Goal: Task Accomplishment & Management: Use online tool/utility

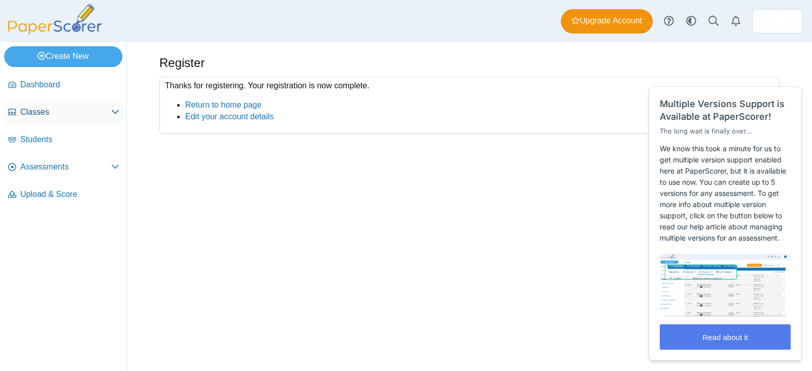
click at [56, 113] on span "Classes" at bounding box center [65, 112] width 91 height 11
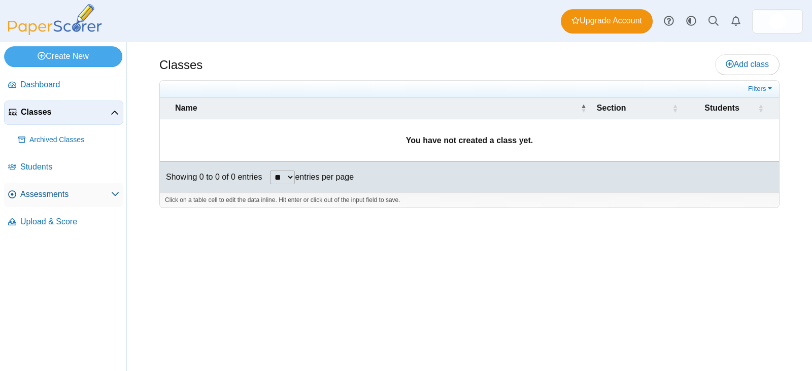
click at [113, 189] on span at bounding box center [115, 194] width 8 height 11
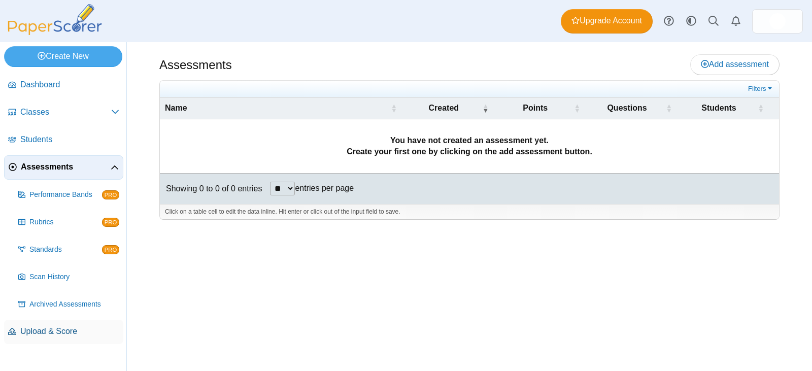
click at [58, 326] on span "Upload & Score" at bounding box center [69, 331] width 99 height 11
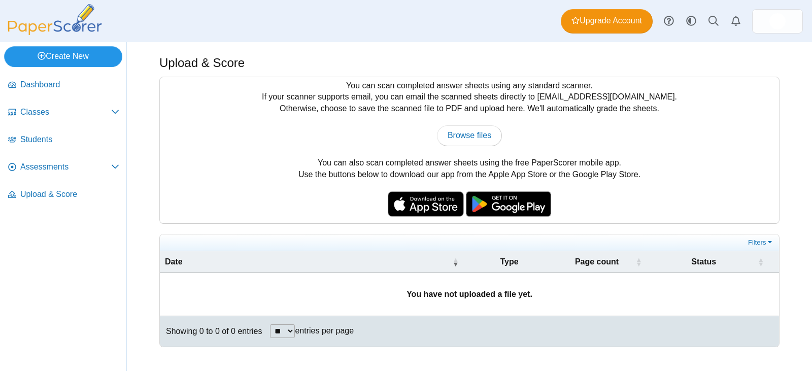
click at [79, 61] on link "Create New" at bounding box center [63, 56] width 118 height 20
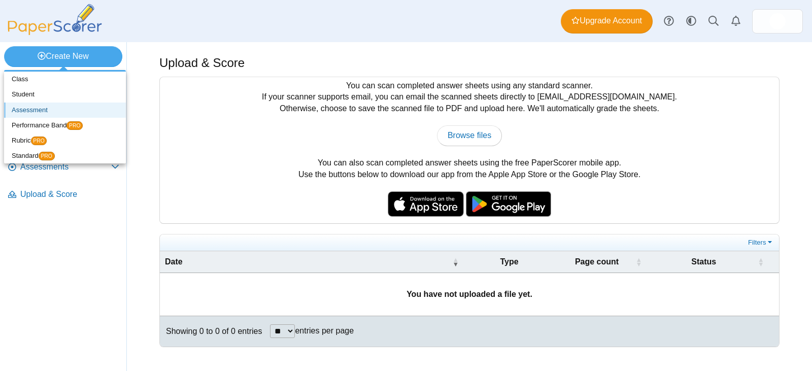
click at [51, 107] on link "Assessment" at bounding box center [65, 109] width 122 height 15
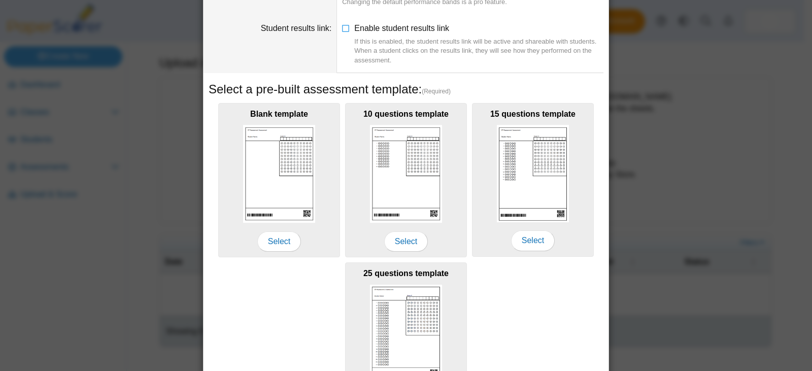
scroll to position [101, 0]
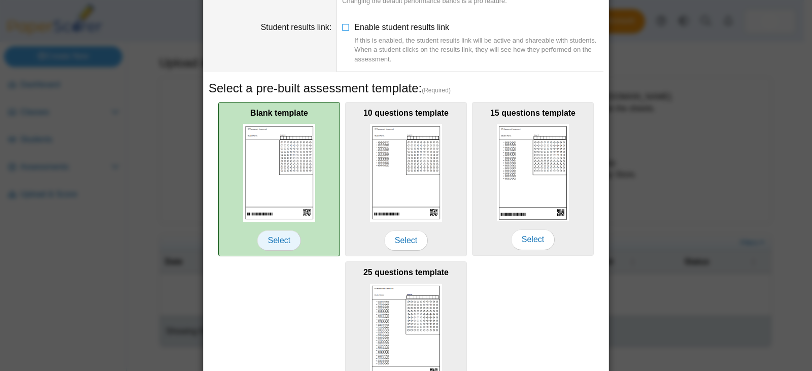
type input "**********"
click at [281, 238] on span "Select" at bounding box center [279, 240] width 44 height 20
click at [271, 166] on img at bounding box center [279, 173] width 72 height 98
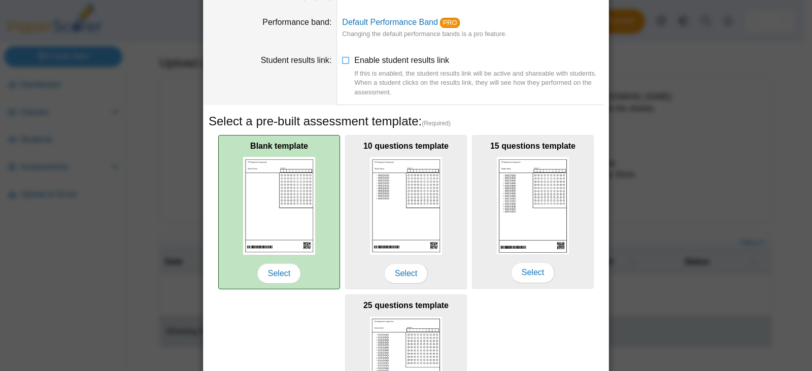
scroll to position [187, 0]
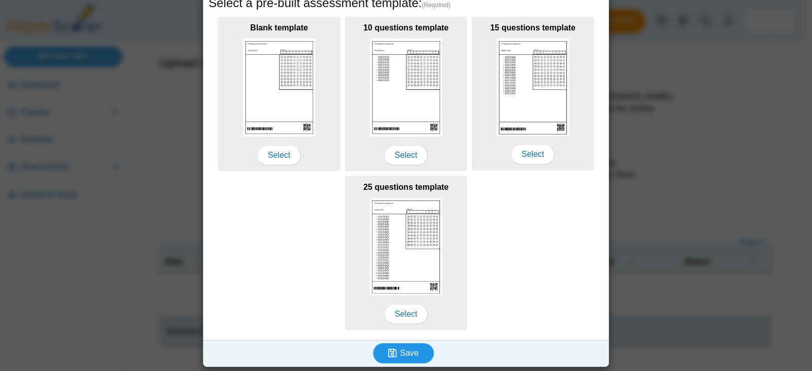
click at [409, 357] on button "Save" at bounding box center [403, 353] width 61 height 20
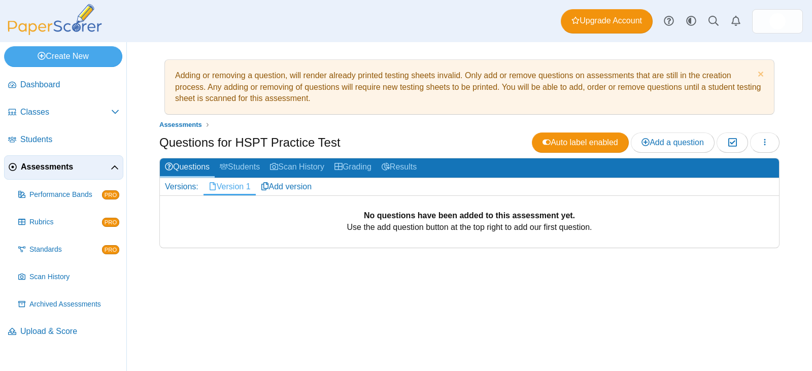
click at [230, 187] on link "Version 1" at bounding box center [229, 186] width 52 height 17
click at [236, 189] on link "Version 1" at bounding box center [229, 186] width 52 height 17
click at [658, 147] on span "Add a question" at bounding box center [672, 142] width 62 height 9
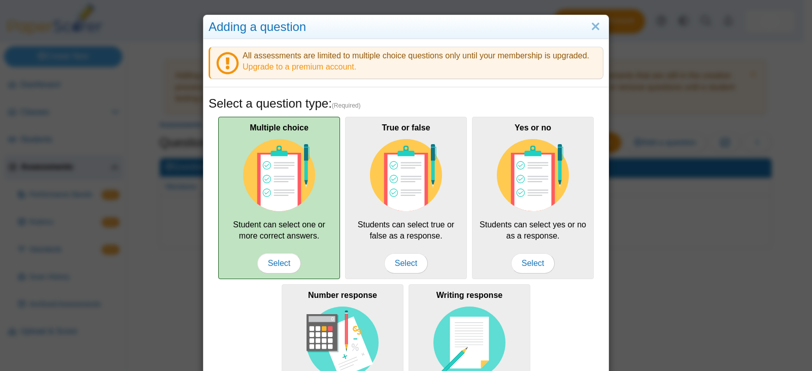
scroll to position [51, 0]
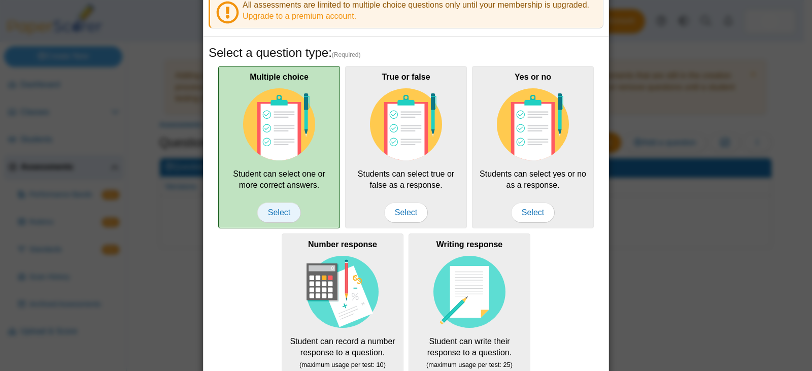
click at [274, 210] on span "Select" at bounding box center [279, 212] width 44 height 20
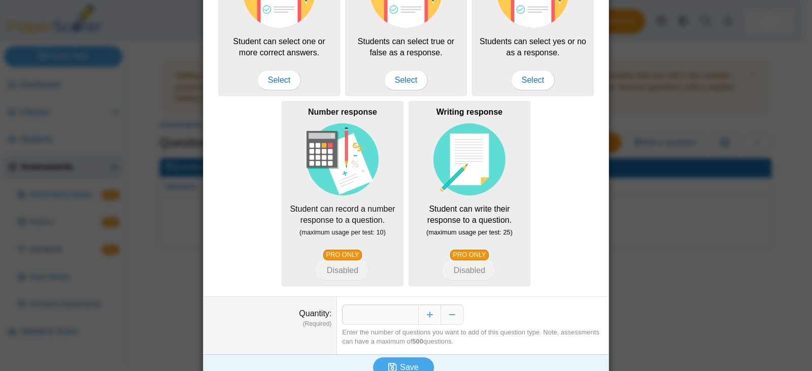
scroll to position [197, 0]
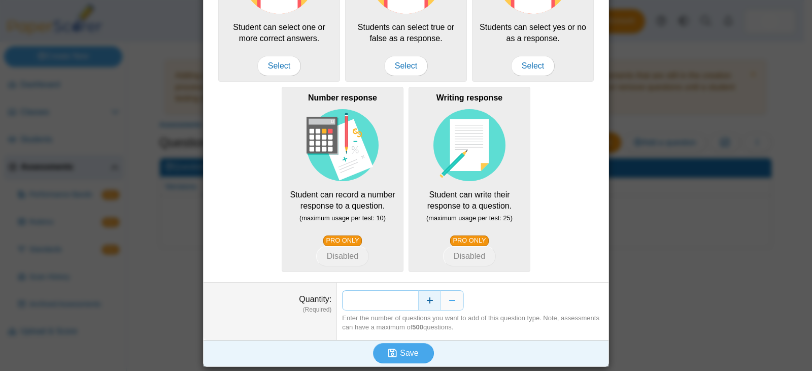
drag, startPoint x: 397, startPoint y: 297, endPoint x: 425, endPoint y: 295, distance: 28.0
click at [425, 295] on div "*" at bounding box center [472, 300] width 261 height 20
type input "***"
click at [407, 351] on span "Save" at bounding box center [409, 353] width 18 height 9
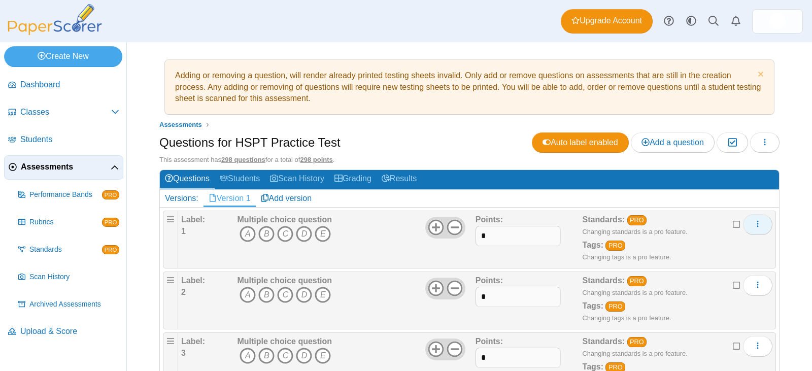
click at [753, 222] on icon "More options" at bounding box center [757, 224] width 8 height 8
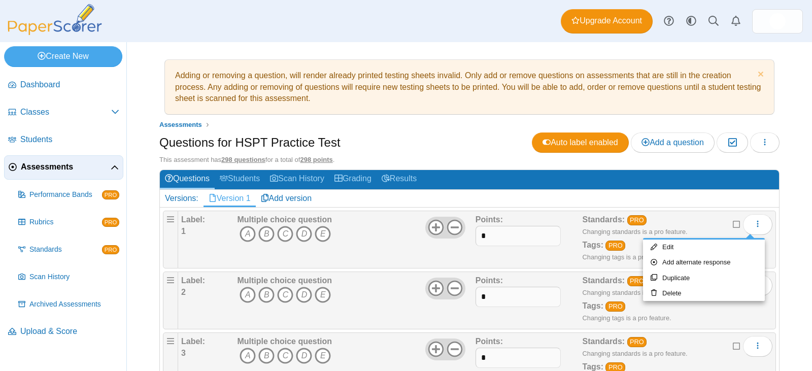
click at [780, 190] on div "Adding or removing a question, will render already printed testing sheets inval…" at bounding box center [469, 206] width 685 height 329
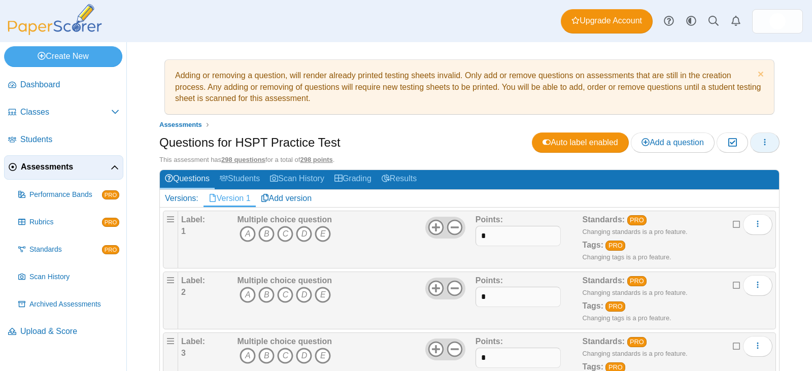
click at [761, 144] on icon "button" at bounding box center [765, 142] width 8 height 8
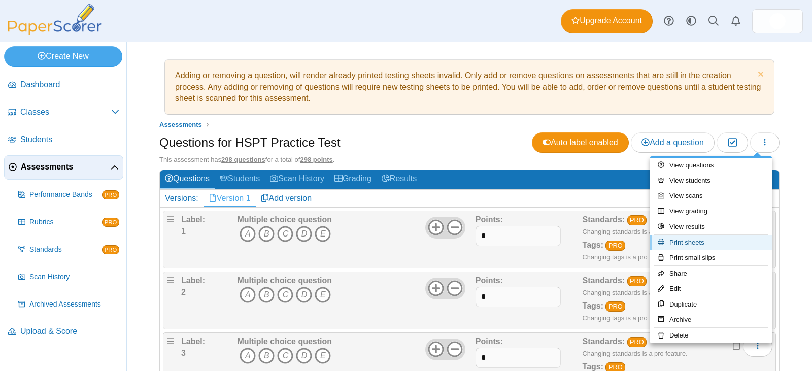
click at [718, 237] on link "Print sheets" at bounding box center [711, 242] width 122 height 15
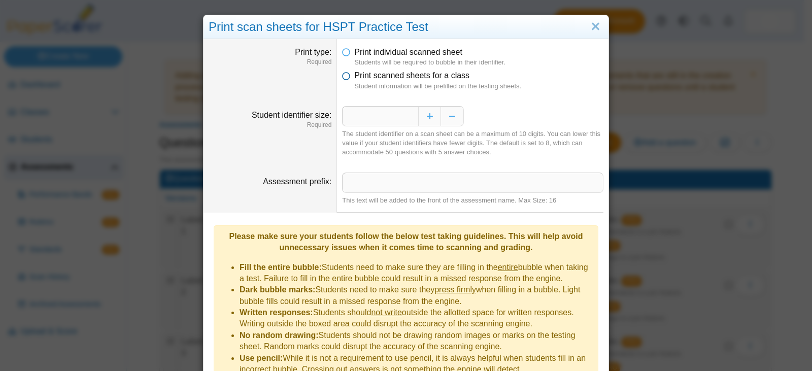
click at [344, 76] on icon at bounding box center [346, 73] width 8 height 7
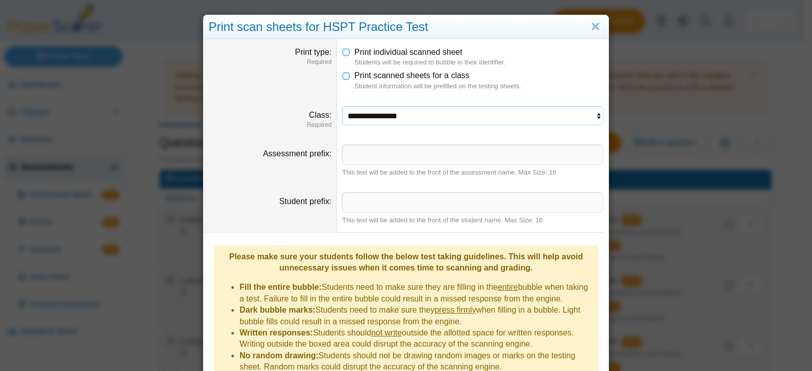
click at [402, 118] on select "**********" at bounding box center [472, 115] width 261 height 19
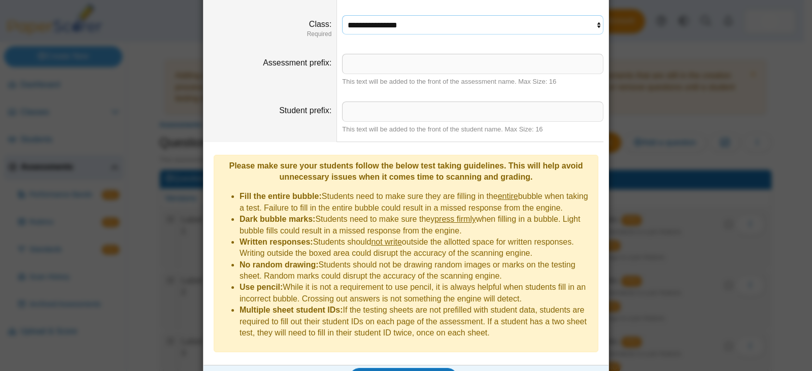
scroll to position [101, 0]
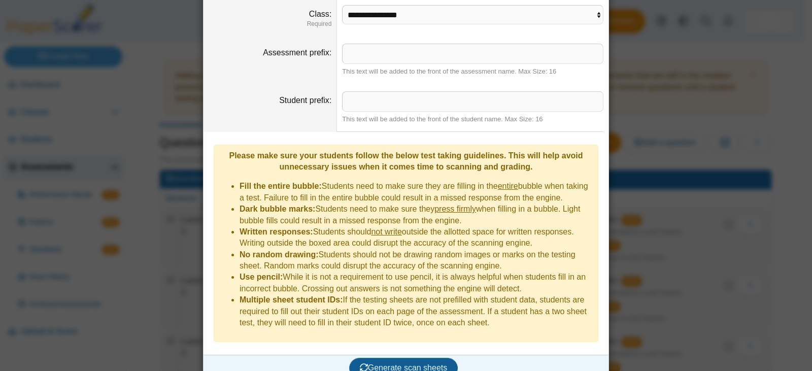
click at [407, 363] on span "Generate scan sheets" at bounding box center [404, 367] width 88 height 9
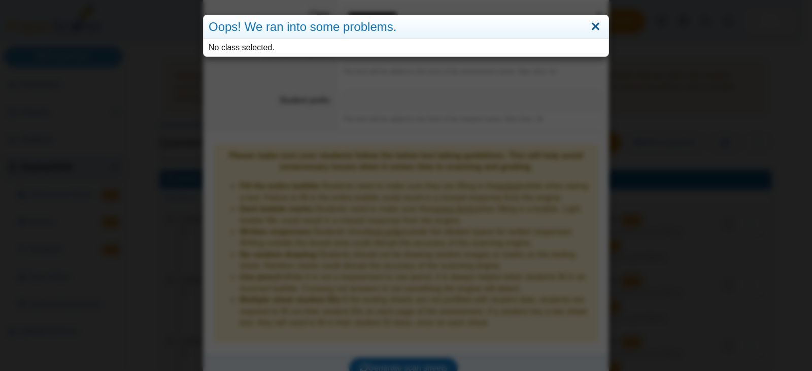
click at [592, 32] on link "Close" at bounding box center [596, 26] width 16 height 17
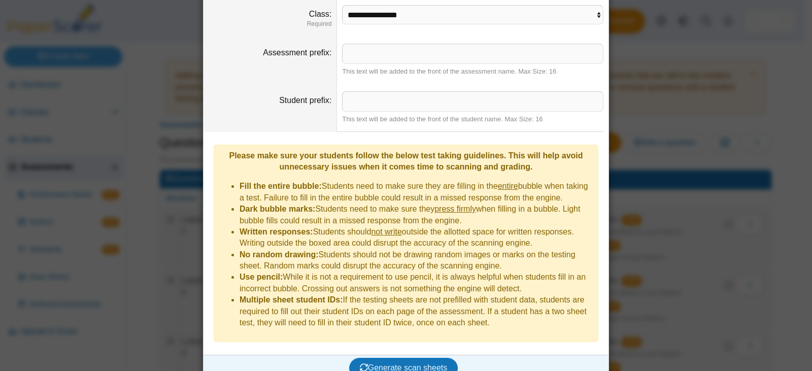
scroll to position [0, 0]
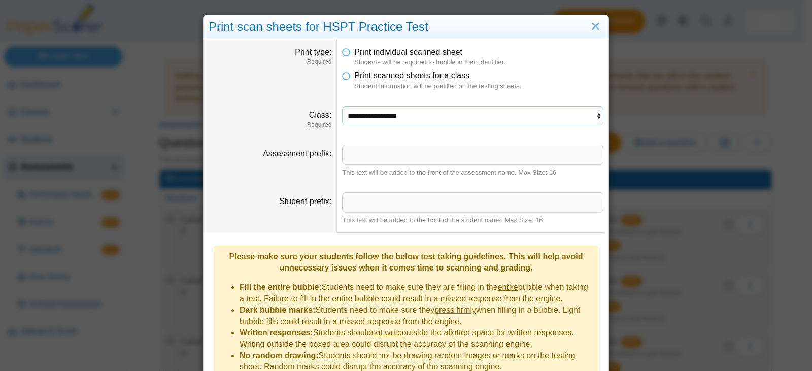
click at [401, 112] on select "**********" at bounding box center [472, 115] width 261 height 19
click at [599, 26] on link "Close" at bounding box center [596, 26] width 16 height 17
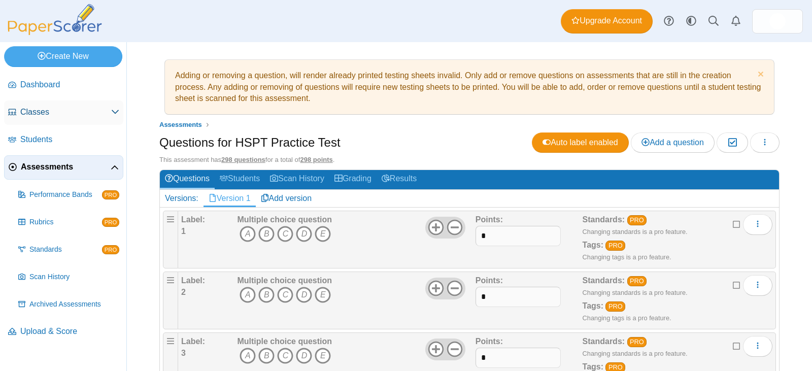
click at [73, 109] on span "Classes" at bounding box center [65, 112] width 91 height 11
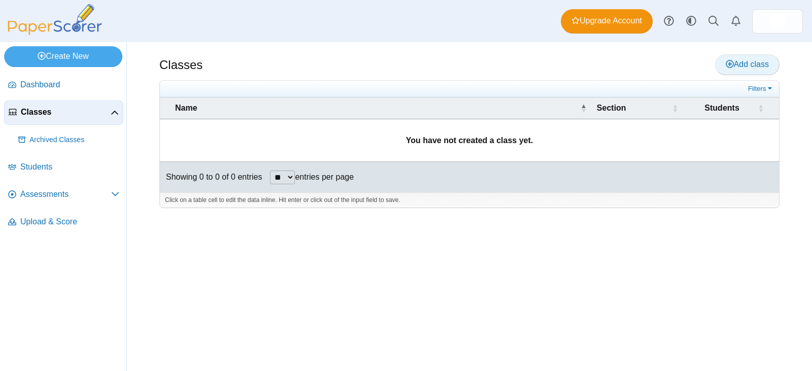
click at [729, 65] on icon at bounding box center [730, 64] width 8 height 8
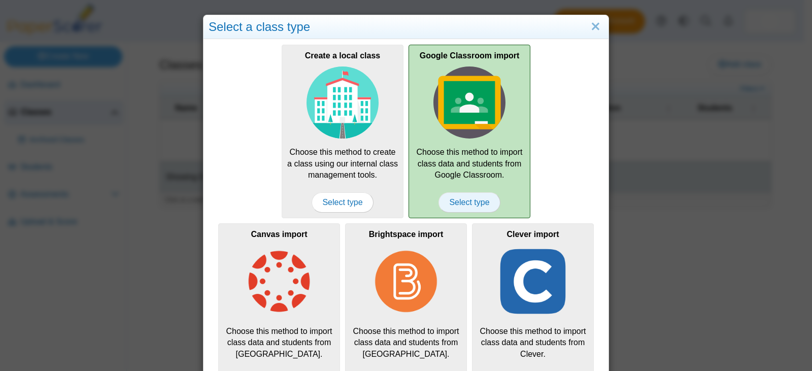
click at [471, 200] on span "Select type" at bounding box center [468, 202] width 61 height 20
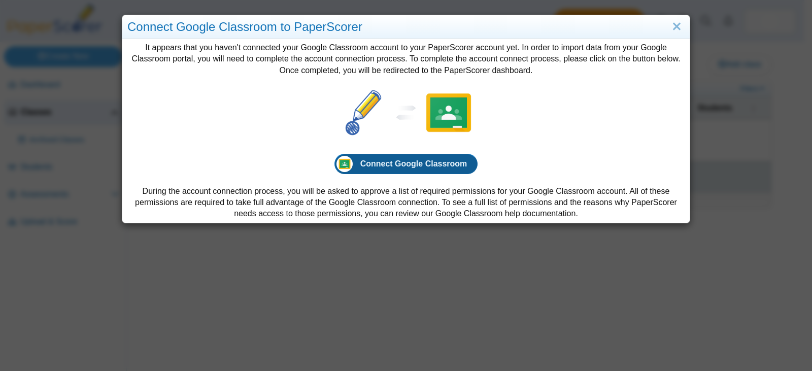
click at [389, 159] on span "Connect Google Classroom" at bounding box center [413, 163] width 107 height 9
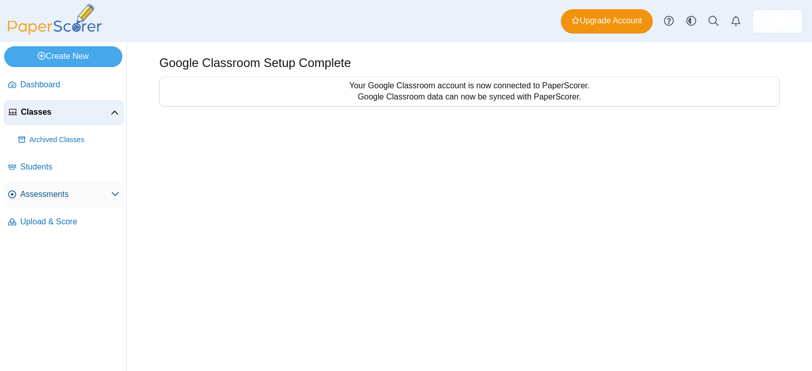
click at [106, 193] on span "Assessments" at bounding box center [65, 194] width 91 height 11
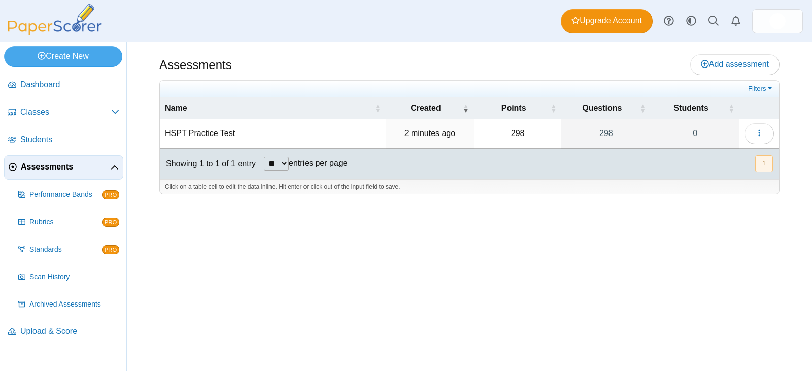
click at [204, 131] on td "HSPT Practice Test" at bounding box center [273, 133] width 226 height 29
click at [752, 133] on button "button" at bounding box center [758, 133] width 29 height 20
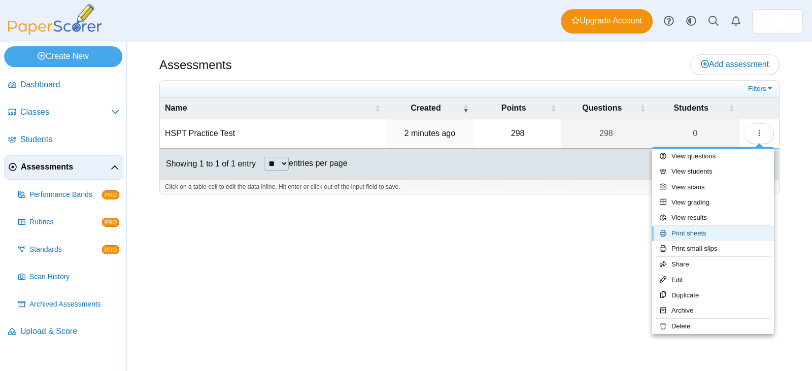
click at [710, 235] on link "Print sheets" at bounding box center [713, 233] width 122 height 15
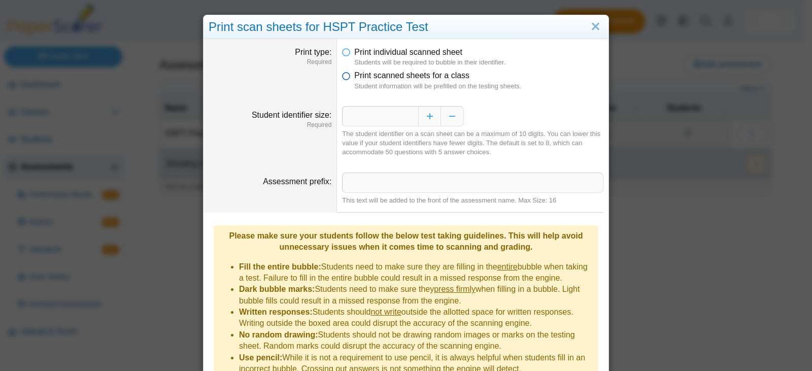
click at [342, 76] on icon at bounding box center [346, 73] width 8 height 7
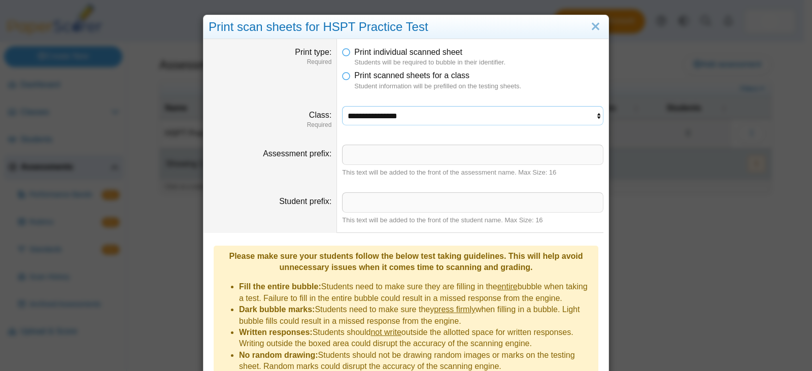
click at [399, 123] on select "**********" at bounding box center [472, 115] width 261 height 19
click at [594, 27] on link "Close" at bounding box center [596, 26] width 16 height 17
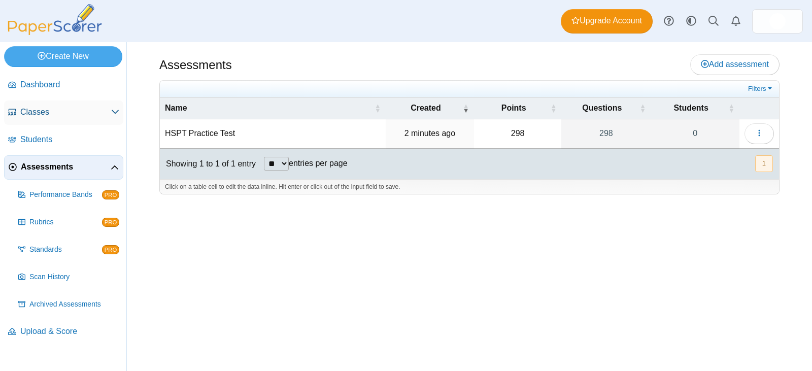
click at [76, 114] on span "Classes" at bounding box center [65, 112] width 91 height 11
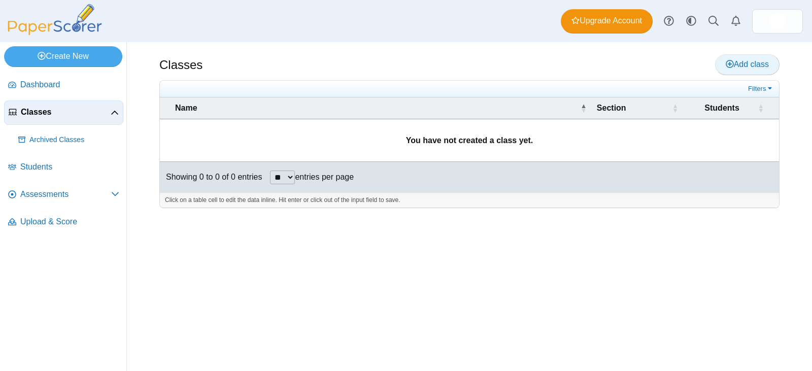
click at [739, 61] on span "Add class" at bounding box center [747, 64] width 43 height 9
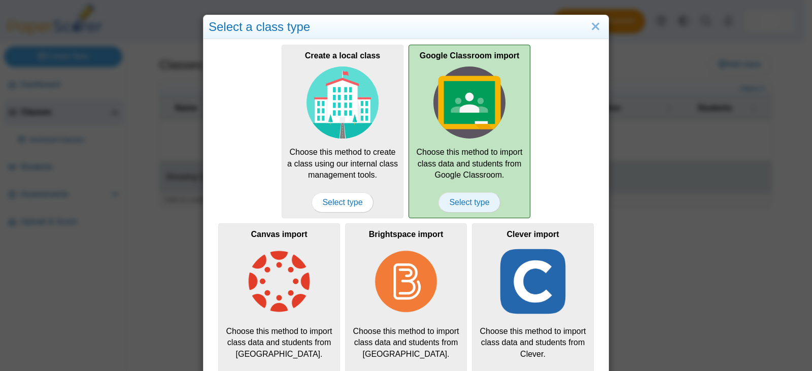
click at [475, 203] on span "Select type" at bounding box center [468, 202] width 61 height 20
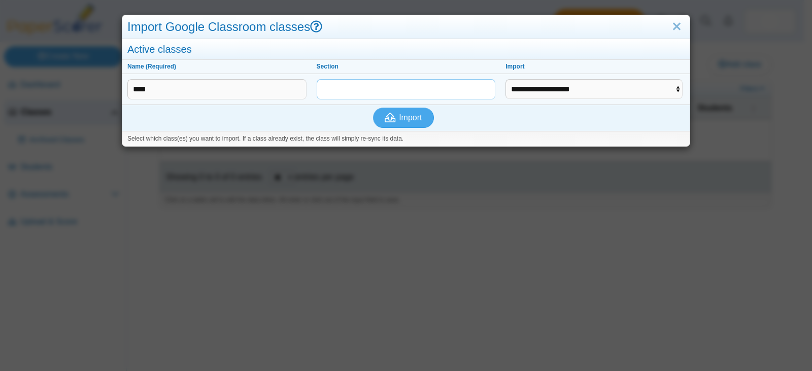
click at [393, 88] on input "text" at bounding box center [406, 89] width 179 height 20
click at [543, 89] on select "**********" at bounding box center [593, 88] width 177 height 19
select select "**********"
click at [505, 79] on select "**********" at bounding box center [593, 88] width 177 height 19
click at [401, 117] on span "Import" at bounding box center [410, 117] width 23 height 9
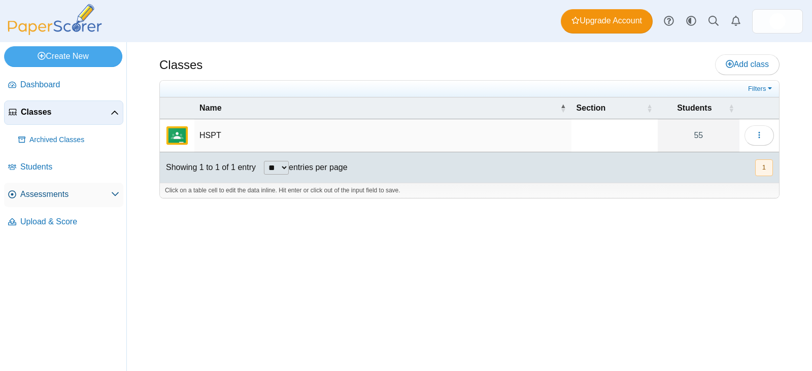
click at [76, 190] on span "Assessments" at bounding box center [65, 194] width 91 height 11
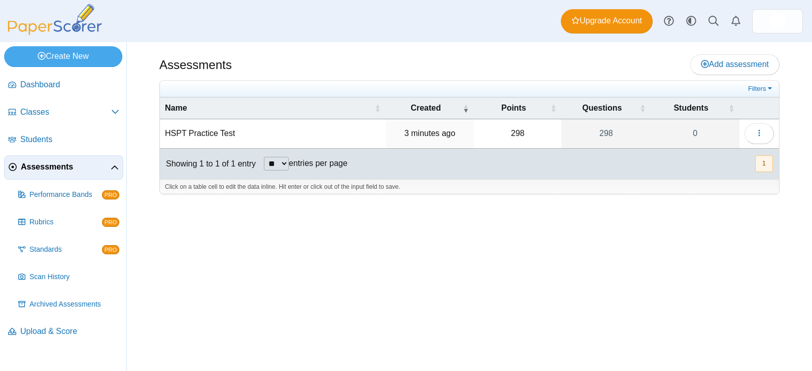
click at [184, 131] on td "HSPT Practice Test" at bounding box center [273, 133] width 226 height 29
click at [763, 133] on button "button" at bounding box center [758, 133] width 29 height 20
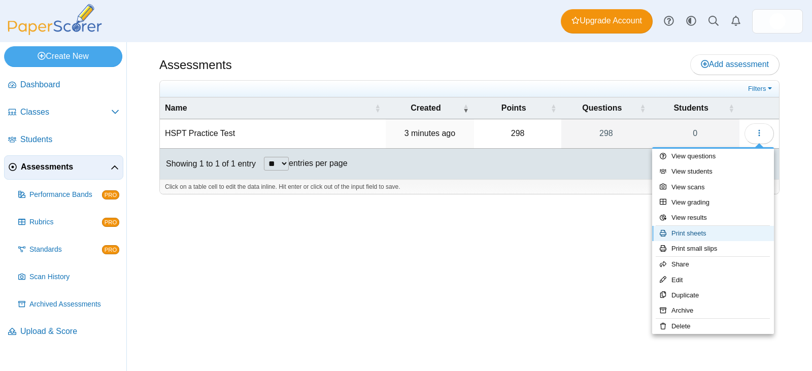
click at [712, 231] on link "Print sheets" at bounding box center [713, 233] width 122 height 15
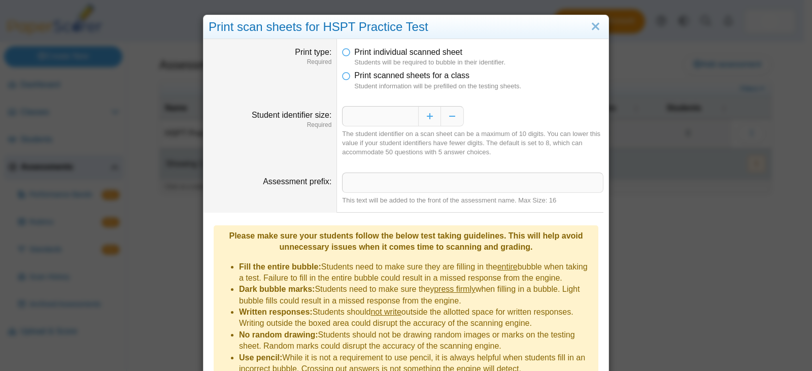
click at [349, 80] on li "Print scanned sheets for a class Student information will be prefilled on the t…" at bounding box center [472, 80] width 261 height 21
click at [342, 77] on icon at bounding box center [346, 73] width 8 height 7
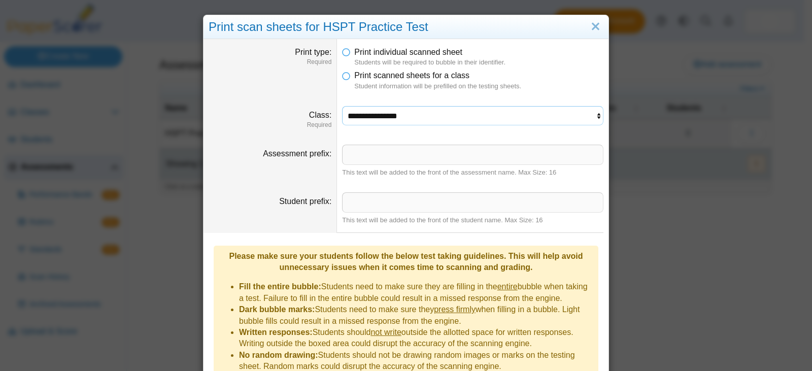
click at [407, 111] on select "**********" at bounding box center [472, 115] width 261 height 19
select select "**********"
click at [342, 106] on select "**********" at bounding box center [472, 115] width 261 height 19
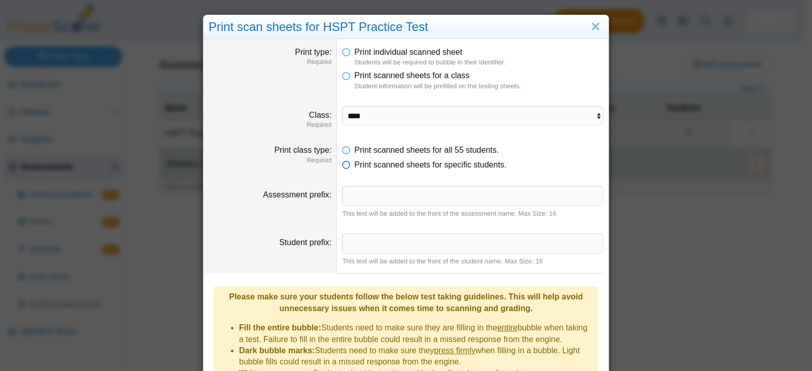
click at [344, 166] on icon at bounding box center [346, 162] width 8 height 7
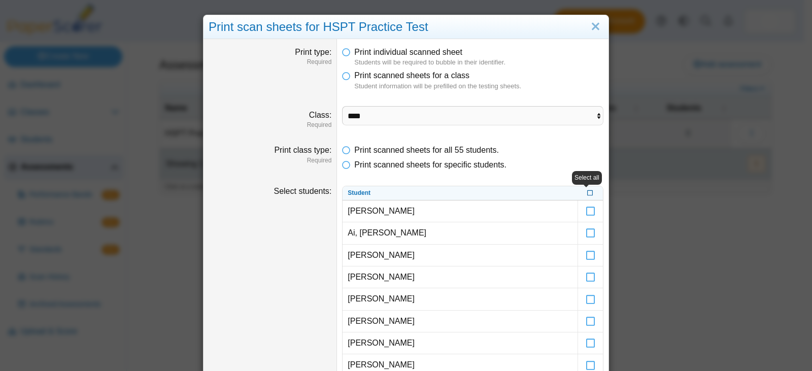
click at [587, 192] on icon at bounding box center [590, 192] width 6 height 6
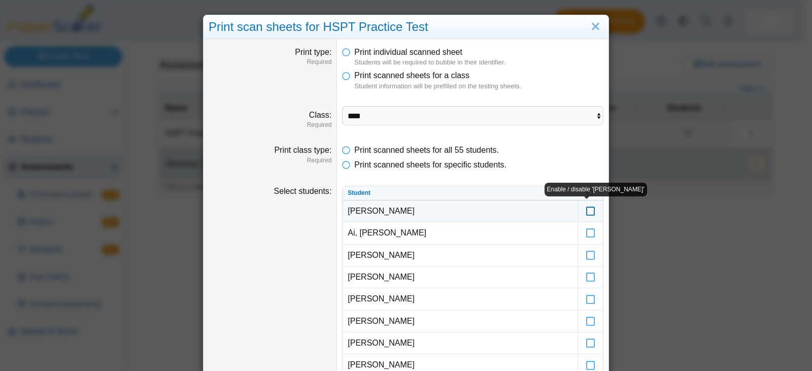
click at [586, 211] on icon at bounding box center [591, 206] width 10 height 9
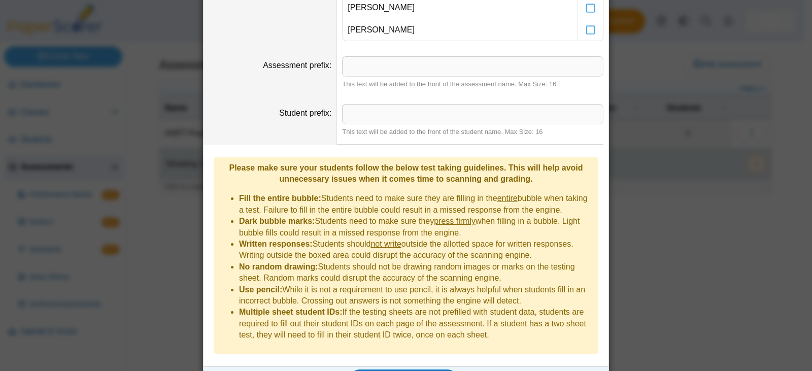
scroll to position [1382, 0]
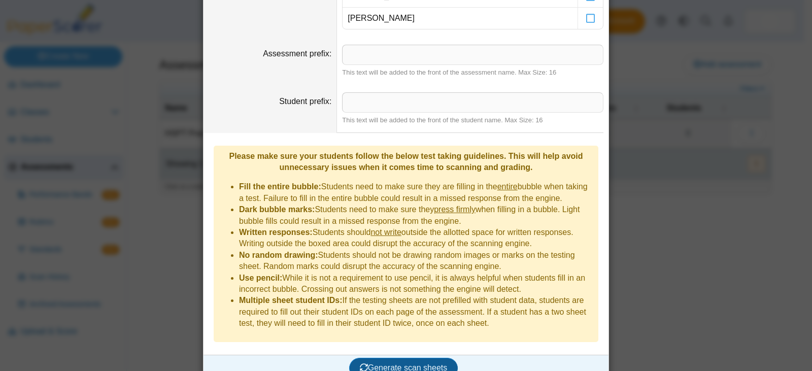
click at [432, 363] on span "Generate scan sheets" at bounding box center [404, 367] width 88 height 9
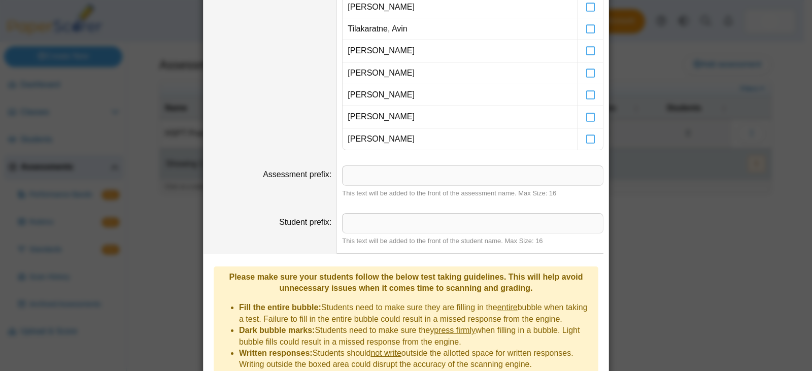
scroll to position [1463, 0]
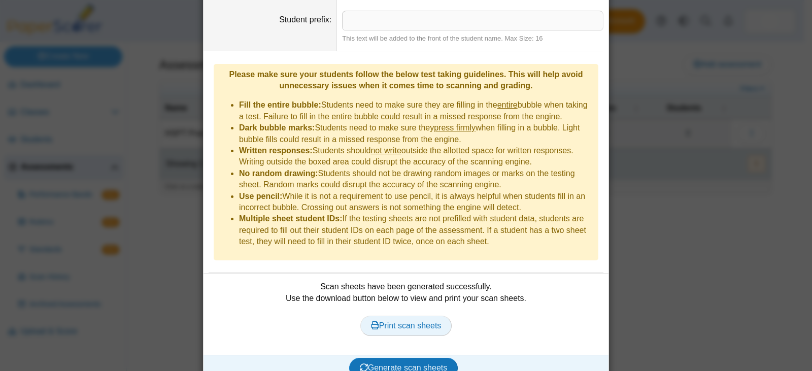
click at [396, 321] on span "Print scan sheets" at bounding box center [406, 325] width 71 height 9
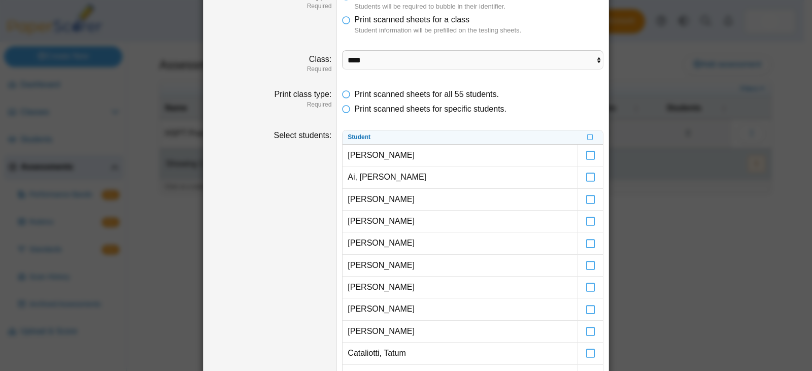
scroll to position [0, 0]
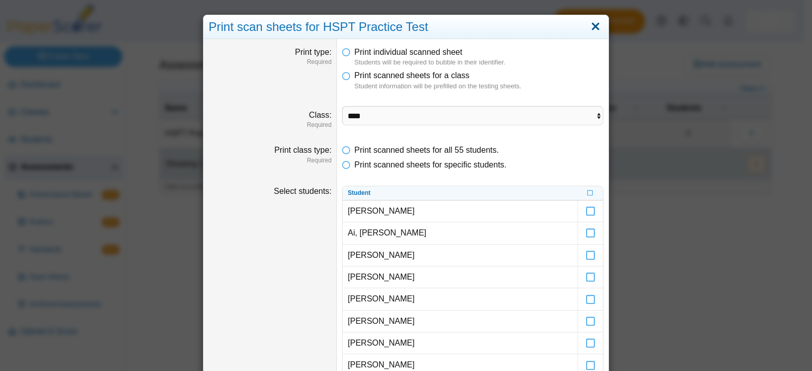
click at [591, 33] on link "Close" at bounding box center [596, 26] width 16 height 17
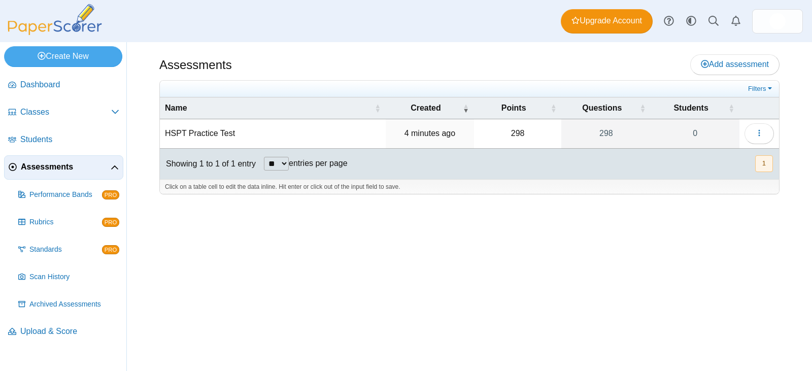
click at [217, 135] on td "HSPT Practice Test" at bounding box center [273, 133] width 226 height 29
click at [753, 133] on button "button" at bounding box center [758, 133] width 29 height 20
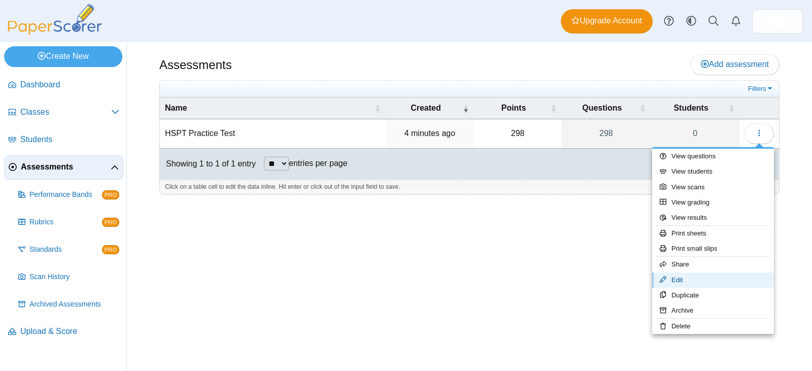
click at [707, 280] on link "Edit" at bounding box center [713, 279] width 122 height 15
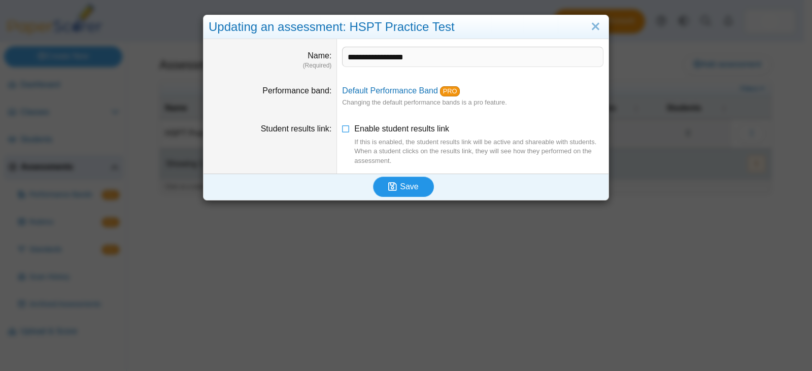
click at [406, 188] on span "Save" at bounding box center [409, 186] width 18 height 9
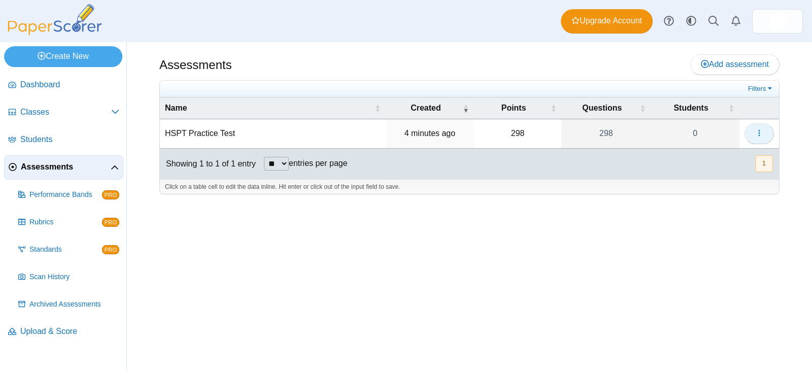
click at [761, 134] on icon "button" at bounding box center [759, 133] width 8 height 8
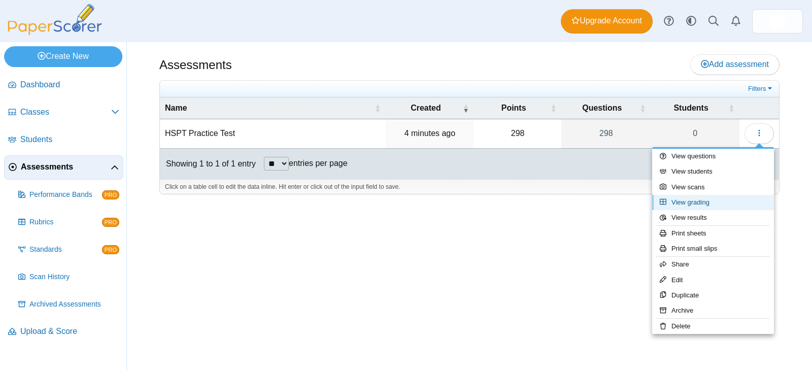
click at [703, 200] on link "View grading" at bounding box center [713, 202] width 122 height 15
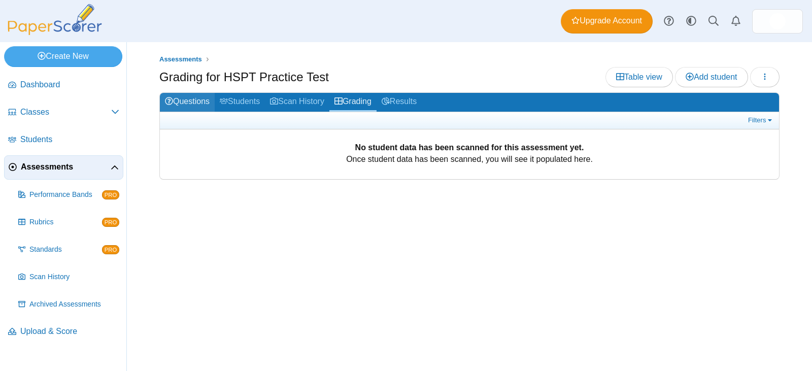
click at [189, 101] on link "Questions" at bounding box center [187, 102] width 55 height 19
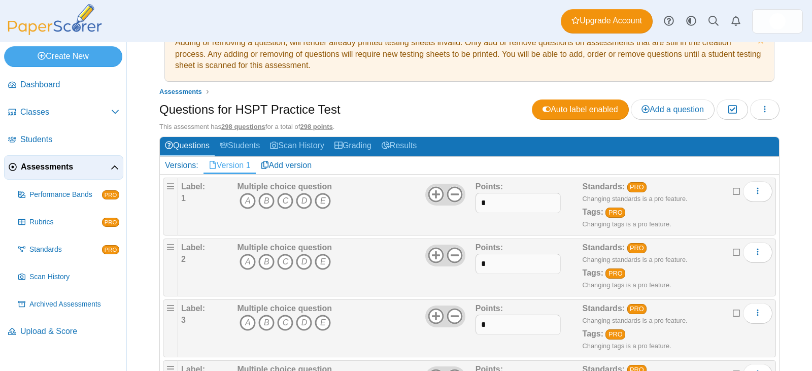
scroll to position [51, 0]
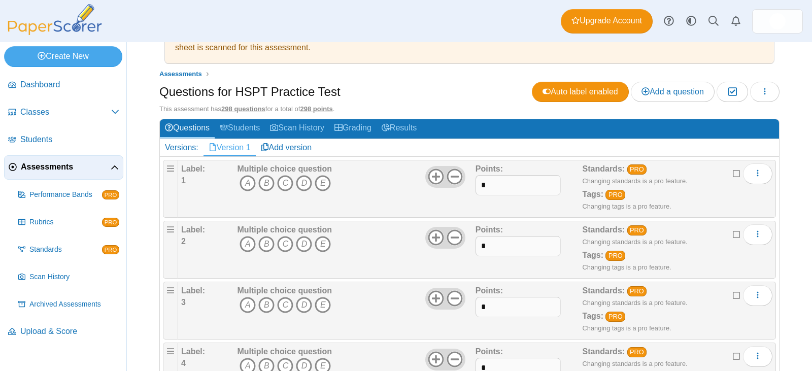
click at [195, 169] on b "Label:" at bounding box center [193, 168] width 24 height 9
click at [753, 178] on span "More options" at bounding box center [757, 173] width 8 height 9
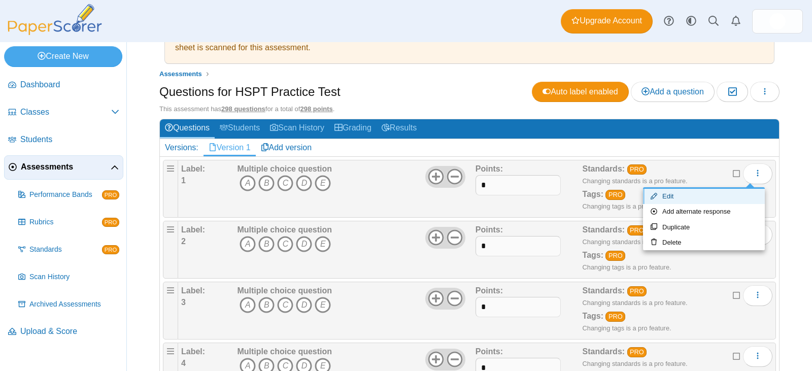
click at [725, 193] on link "Edit" at bounding box center [704, 196] width 122 height 15
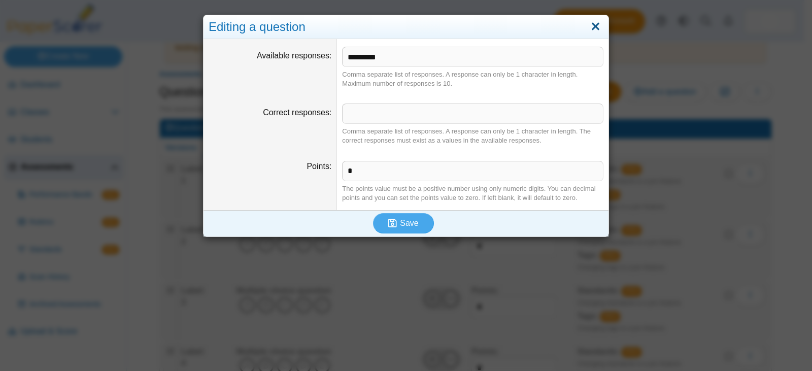
click at [588, 22] on link "Close" at bounding box center [596, 26] width 16 height 17
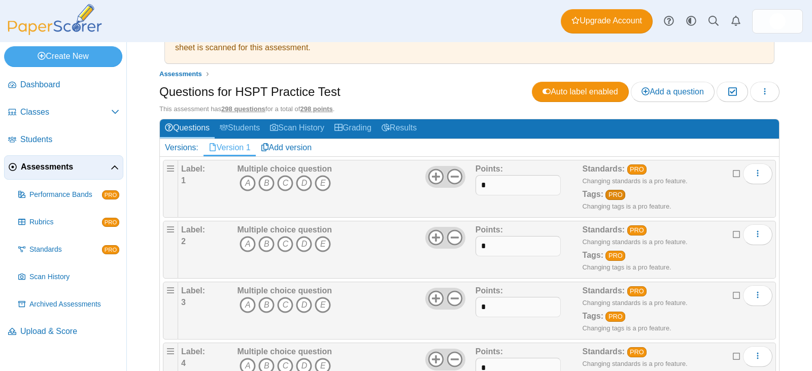
click at [610, 195] on link "PRO" at bounding box center [615, 195] width 20 height 10
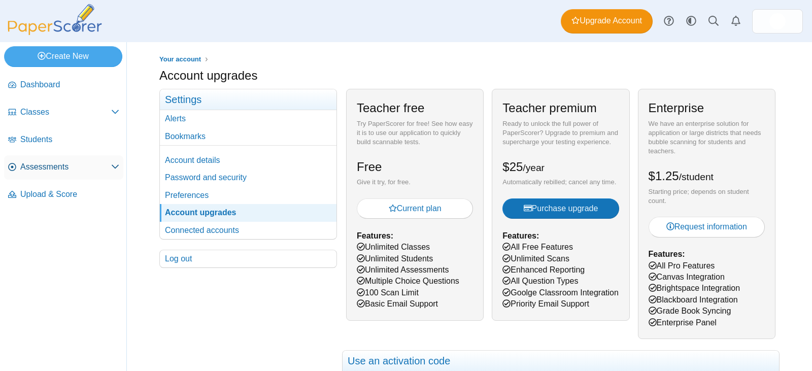
click at [107, 161] on span "Assessments" at bounding box center [65, 166] width 91 height 11
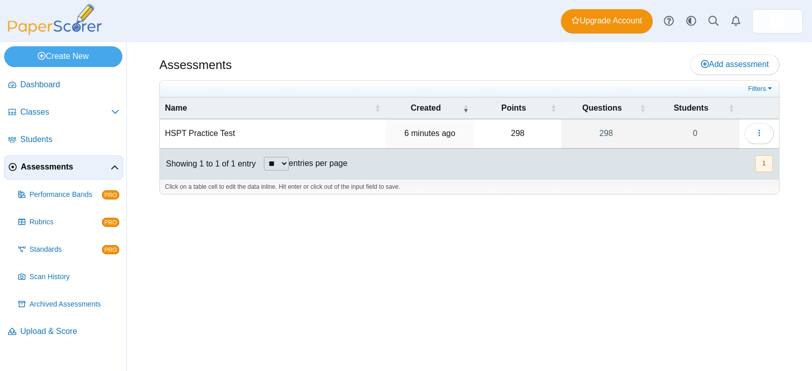
click at [197, 137] on td "HSPT Practice Test" at bounding box center [273, 133] width 226 height 29
click at [761, 130] on icon "button" at bounding box center [759, 133] width 8 height 8
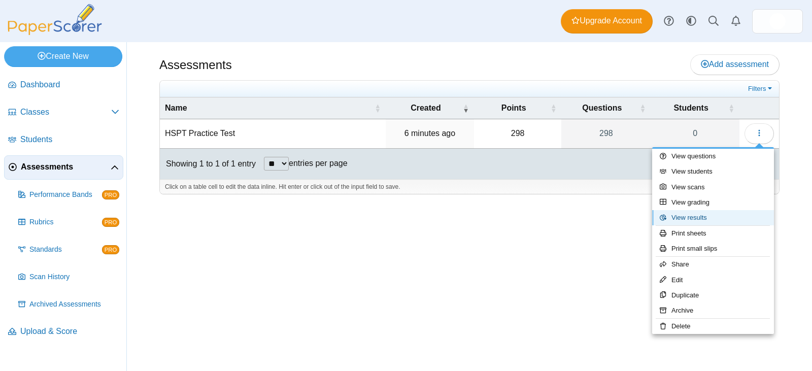
click at [714, 216] on link "View results" at bounding box center [713, 217] width 122 height 15
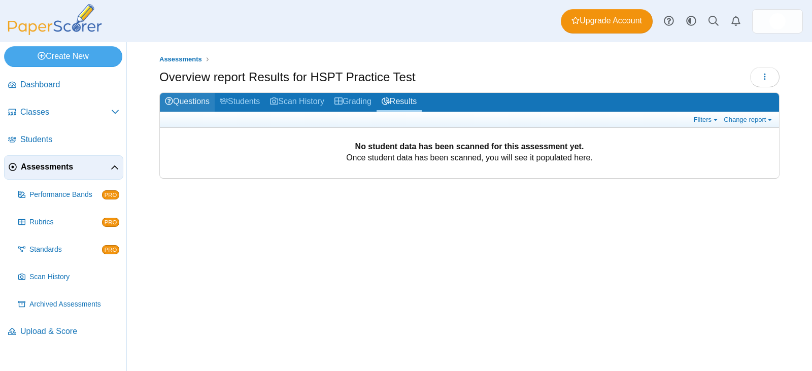
click at [195, 97] on link "Questions" at bounding box center [187, 102] width 55 height 19
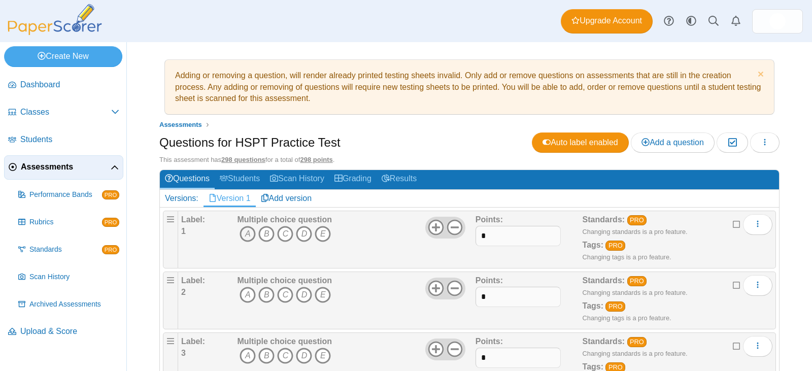
click at [247, 232] on icon "A" at bounding box center [247, 234] width 16 height 16
click at [242, 231] on icon "A" at bounding box center [247, 234] width 16 height 16
click at [567, 142] on span "Auto label enabled" at bounding box center [580, 142] width 76 height 9
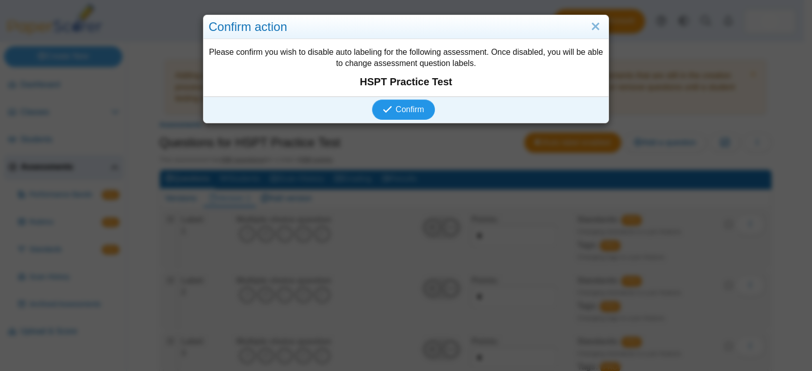
click at [401, 108] on span "Confirm" at bounding box center [410, 109] width 28 height 9
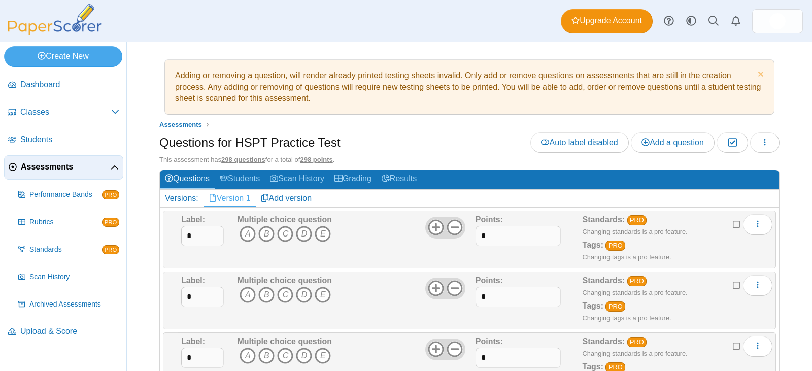
click at [58, 164] on span "Assessments" at bounding box center [66, 166] width 90 height 11
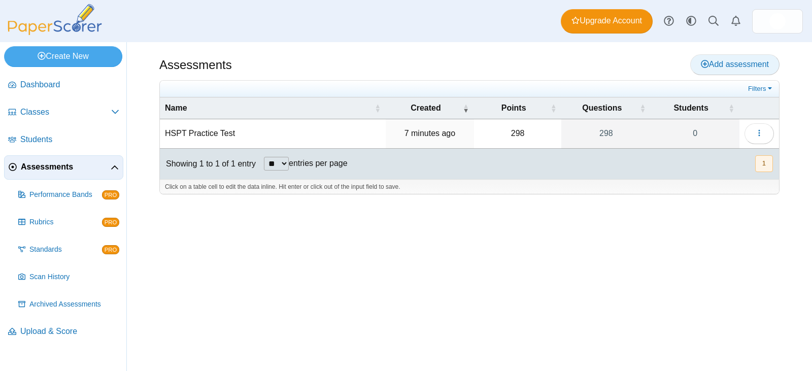
click at [729, 62] on span "Add assessment" at bounding box center [735, 64] width 68 height 9
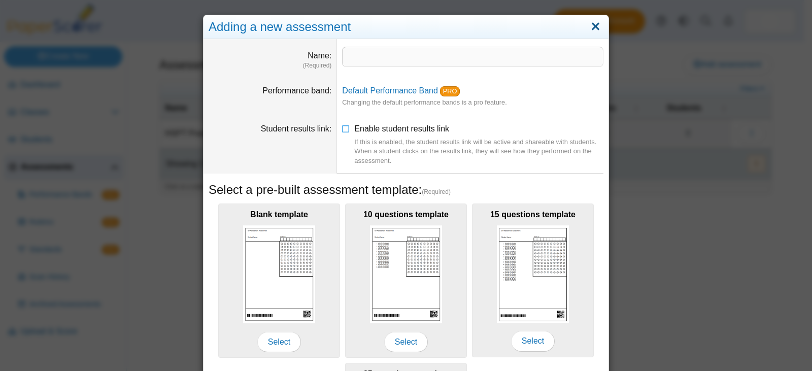
click at [595, 29] on link "Close" at bounding box center [596, 26] width 16 height 17
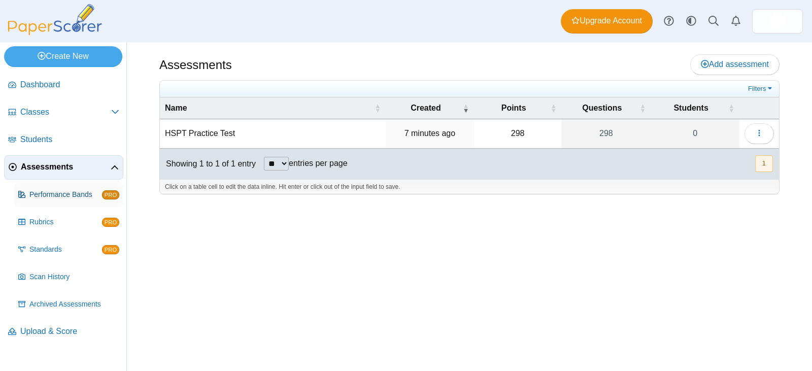
click at [68, 196] on span "Performance Bands" at bounding box center [65, 195] width 73 height 10
click at [672, 20] on icon at bounding box center [669, 21] width 10 height 10
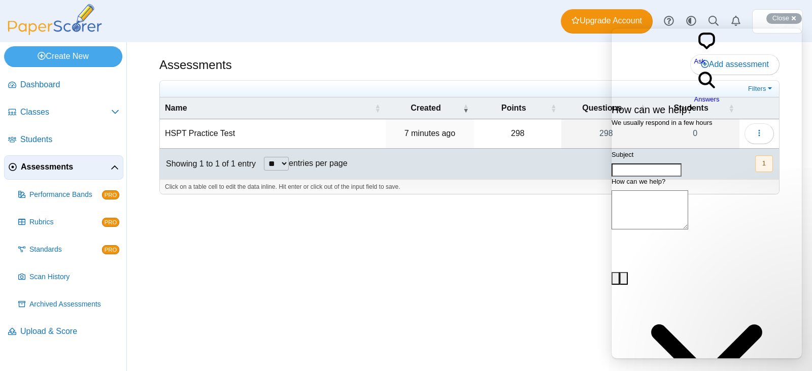
click at [329, 19] on div "Dashboard Classes Archived classes Students Assessments" at bounding box center [406, 21] width 812 height 42
click at [46, 22] on img at bounding box center [54, 19] width 101 height 31
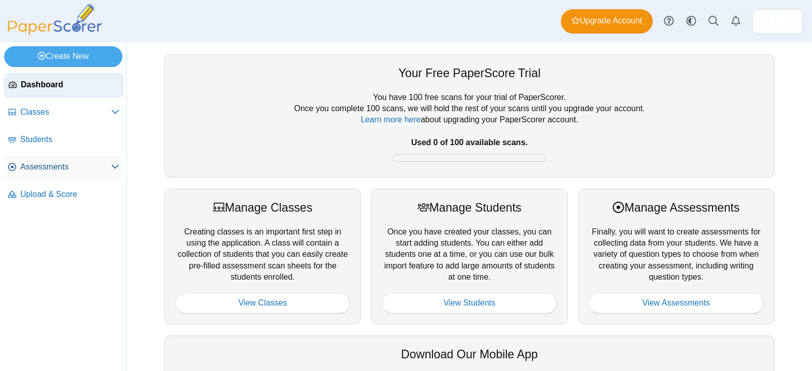
click at [107, 164] on span "Assessments" at bounding box center [65, 166] width 91 height 11
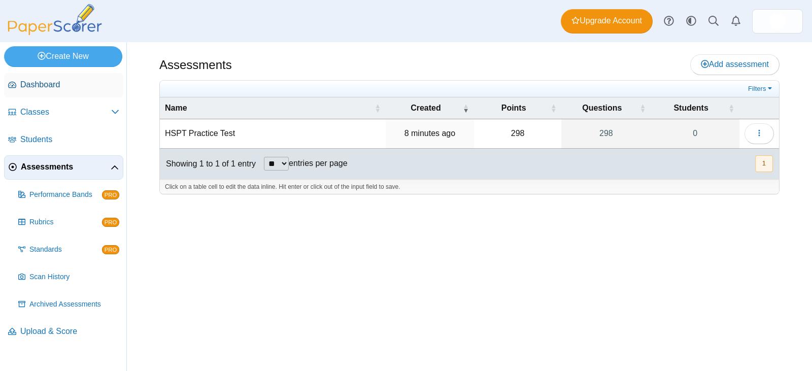
click at [41, 87] on span "Dashboard" at bounding box center [69, 84] width 99 height 11
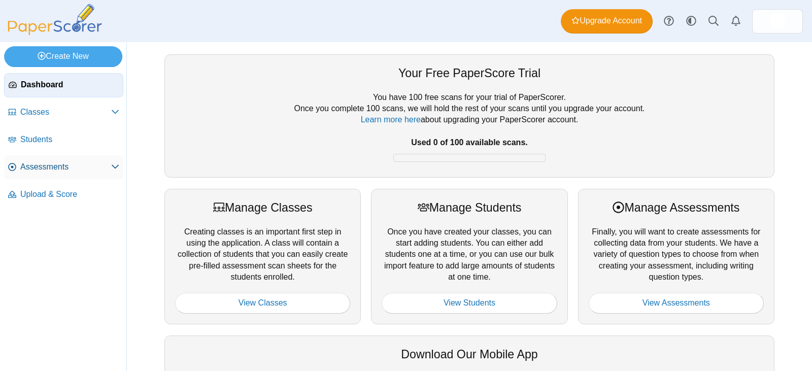
click at [113, 159] on link "Assessments" at bounding box center [63, 167] width 119 height 24
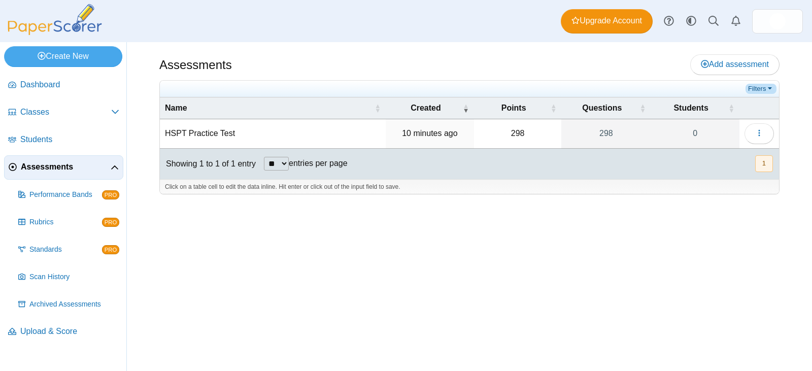
click at [766, 92] on link "Filters" at bounding box center [760, 89] width 31 height 10
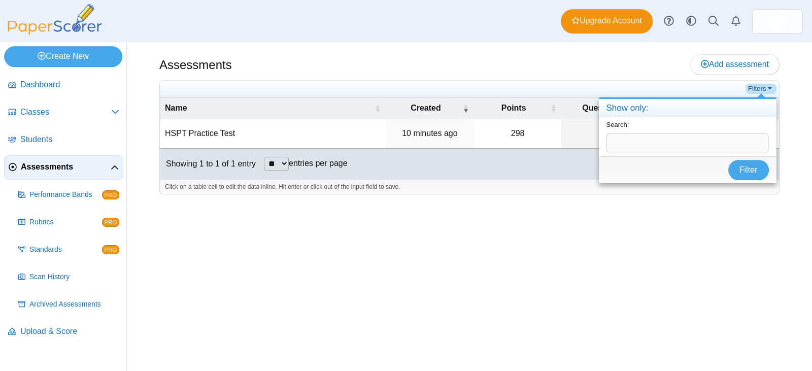
click at [766, 92] on link "Filters" at bounding box center [760, 89] width 31 height 10
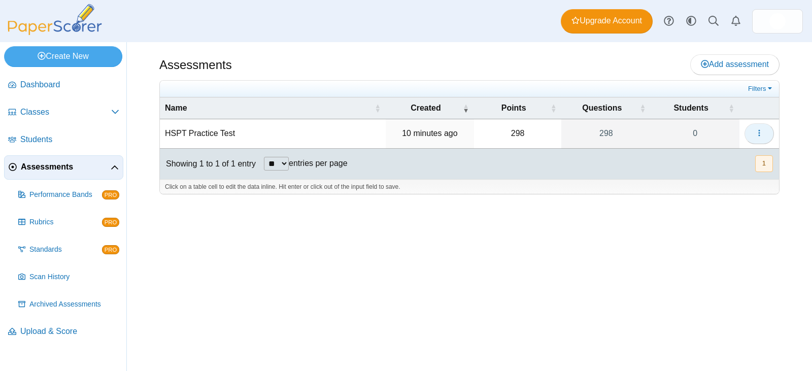
click at [766, 135] on button "button" at bounding box center [758, 133] width 29 height 20
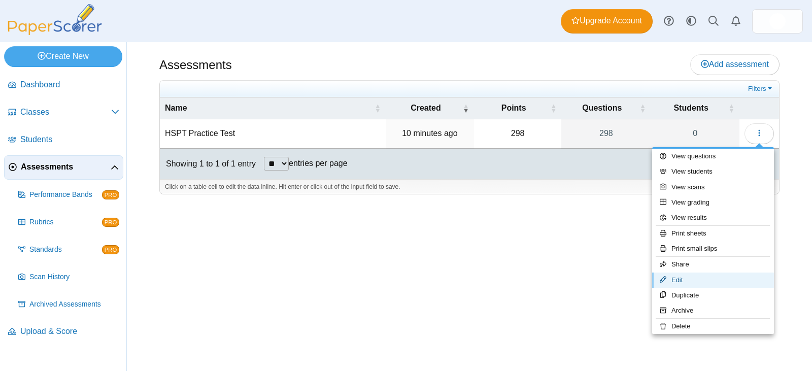
click at [699, 279] on link "Edit" at bounding box center [713, 279] width 122 height 15
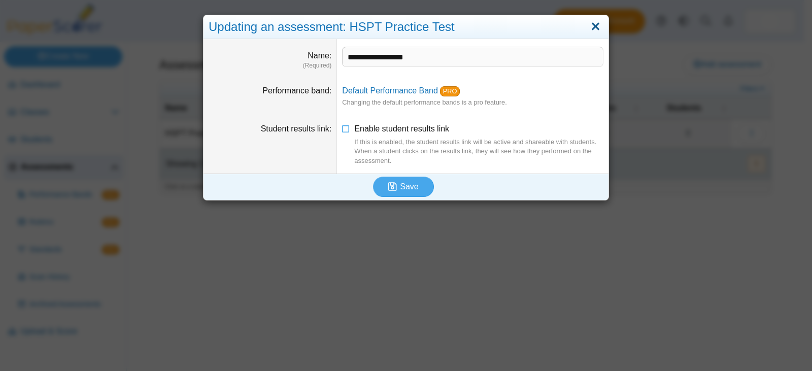
click at [592, 24] on link "Close" at bounding box center [596, 26] width 16 height 17
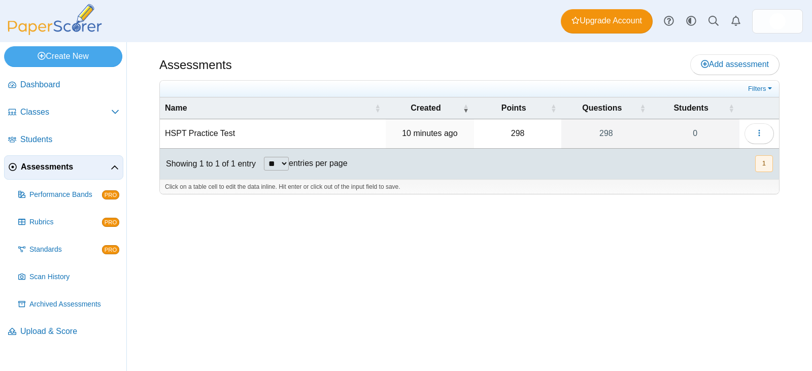
click at [187, 131] on td "HSPT Practice Test" at bounding box center [273, 133] width 226 height 29
click at [180, 136] on input "**********" at bounding box center [273, 133] width 216 height 20
click at [752, 140] on button "button" at bounding box center [758, 133] width 29 height 20
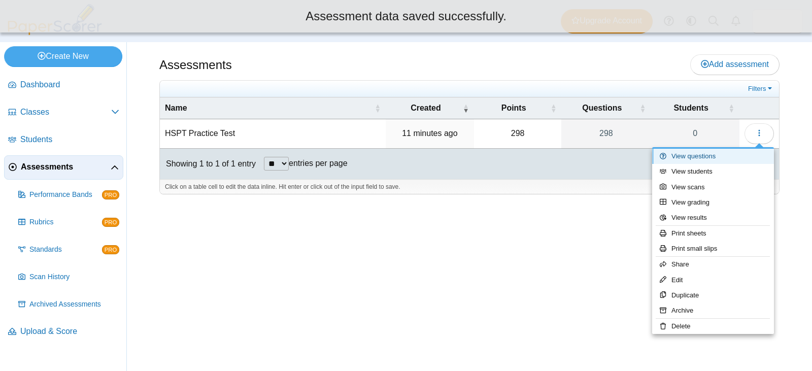
click at [727, 161] on link "View questions" at bounding box center [713, 156] width 122 height 15
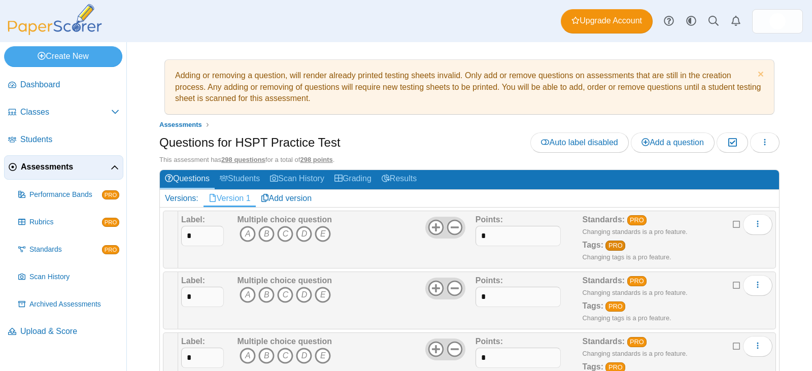
click at [615, 246] on link "PRO" at bounding box center [615, 246] width 20 height 10
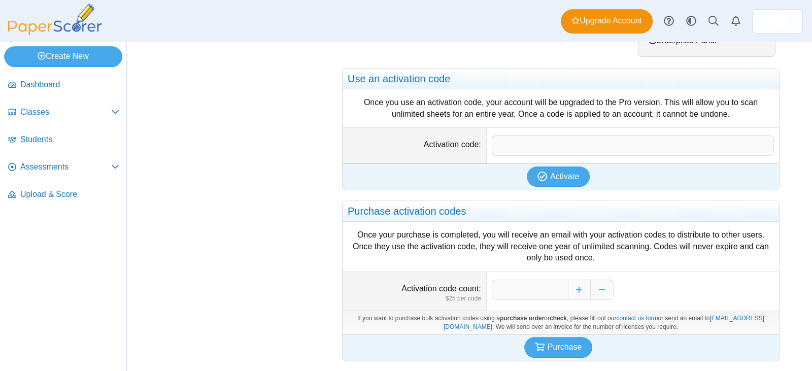
scroll to position [28, 0]
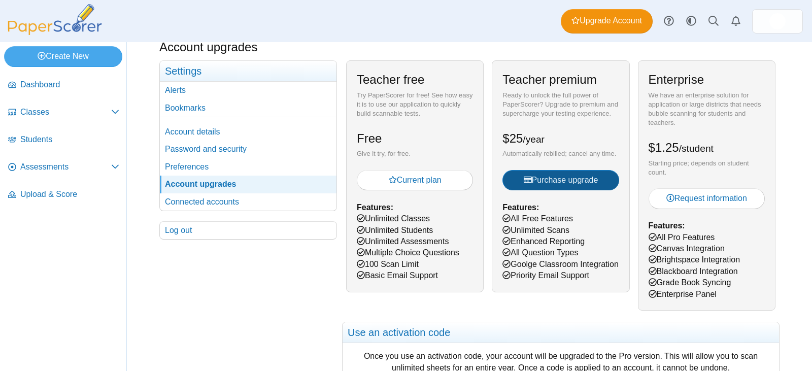
click at [545, 178] on span "Purchase upgrade" at bounding box center [561, 180] width 75 height 9
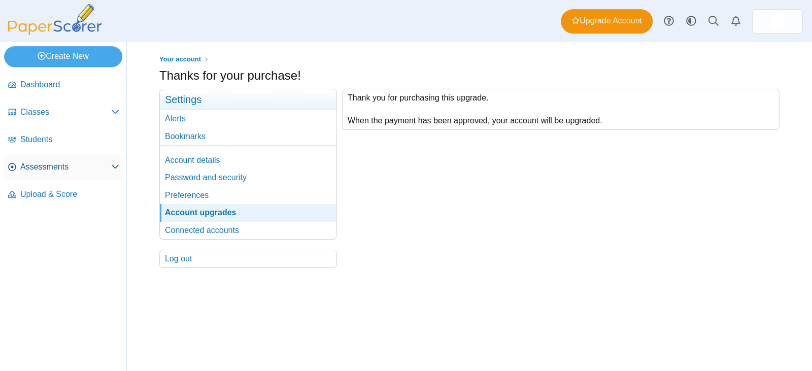
click at [108, 164] on span "Assessments" at bounding box center [65, 166] width 91 height 11
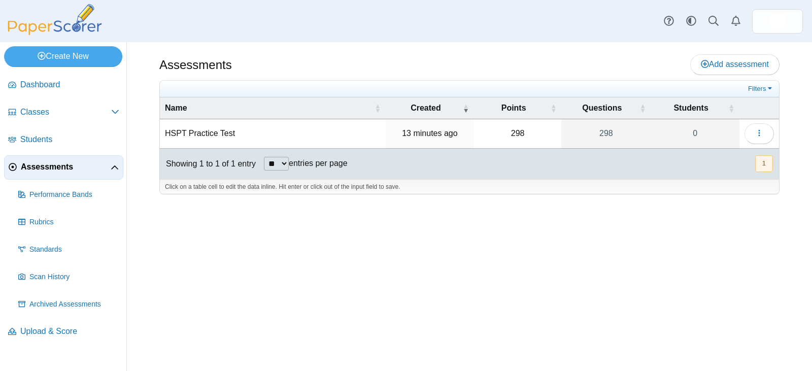
click at [207, 134] on td "HSPT Practice Test" at bounding box center [273, 133] width 226 height 29
click at [763, 134] on button "button" at bounding box center [758, 133] width 29 height 20
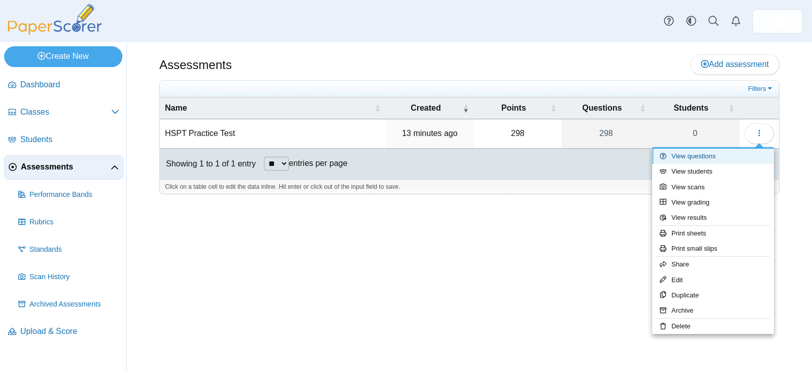
click at [717, 158] on link "View questions" at bounding box center [713, 156] width 122 height 15
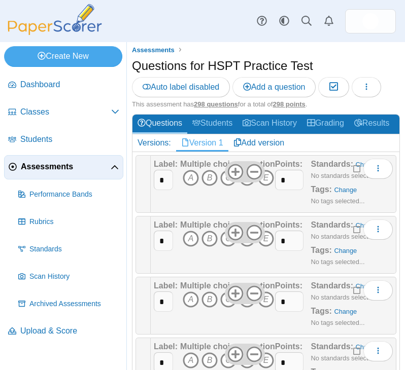
scroll to position [101, 0]
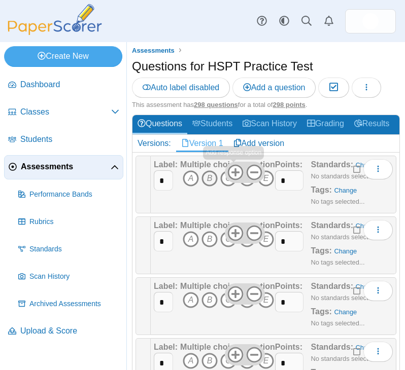
click at [204, 180] on icon "B" at bounding box center [209, 178] width 16 height 16
click at [338, 191] on link "Change" at bounding box center [345, 191] width 23 height 8
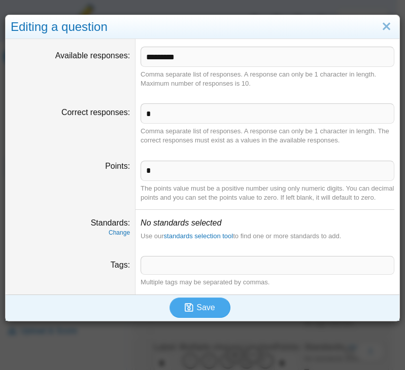
scroll to position [113, 0]
click at [170, 274] on span at bounding box center [267, 265] width 253 height 17
click at [185, 240] on link "standards selection tool" at bounding box center [199, 236] width 70 height 8
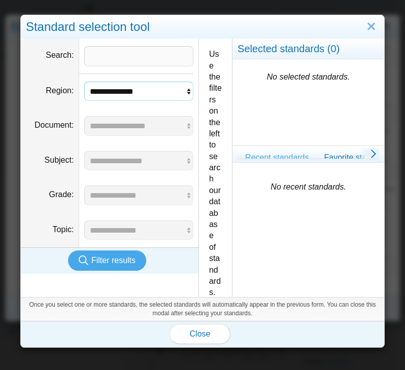
click at [117, 90] on select "**********" at bounding box center [138, 91] width 109 height 19
select select "*"
click at [84, 82] on select "**********" at bounding box center [138, 91] width 109 height 19
click at [116, 61] on input "Search" at bounding box center [138, 56] width 109 height 20
click at [123, 61] on input "Search" at bounding box center [138, 56] width 109 height 20
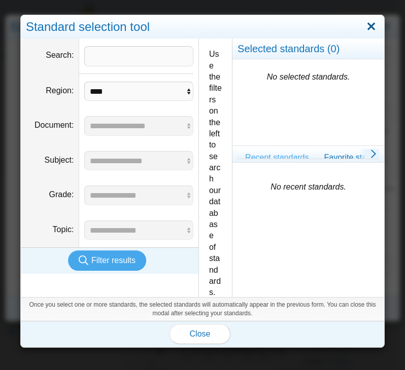
click at [367, 23] on link "Close" at bounding box center [371, 26] width 16 height 17
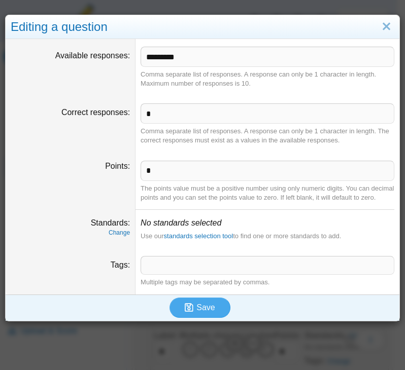
click at [169, 273] on span at bounding box center [267, 265] width 253 height 17
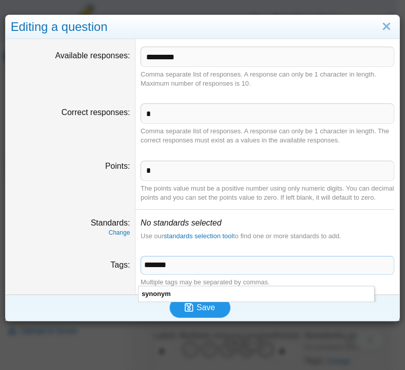
click at [212, 312] on button "Save" at bounding box center [199, 308] width 61 height 20
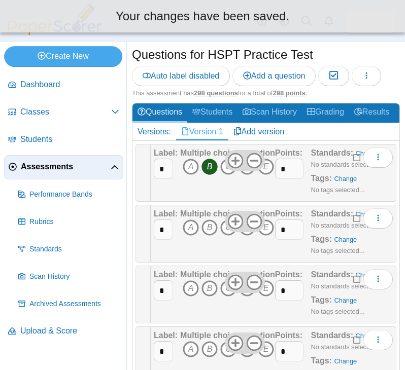
scroll to position [101, 0]
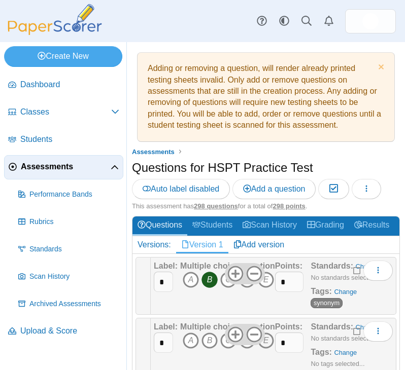
scroll to position [51, 0]
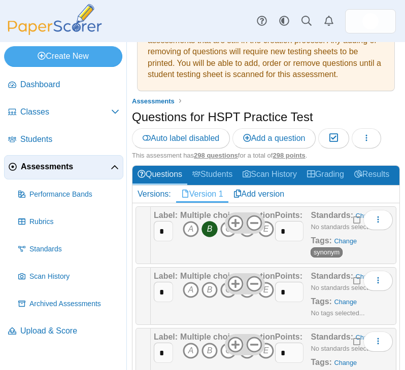
click at [226, 293] on icon "C" at bounding box center [228, 290] width 16 height 16
click at [338, 304] on link "Change" at bounding box center [345, 302] width 23 height 8
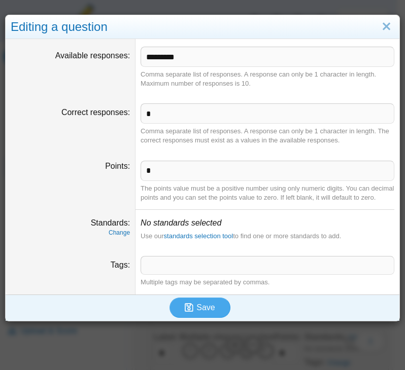
click at [202, 274] on span at bounding box center [267, 265] width 253 height 17
click at [203, 312] on span "Save" at bounding box center [205, 307] width 18 height 9
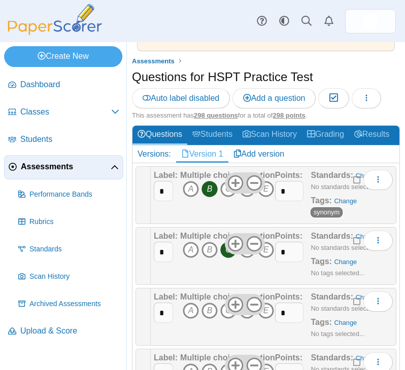
scroll to position [101, 0]
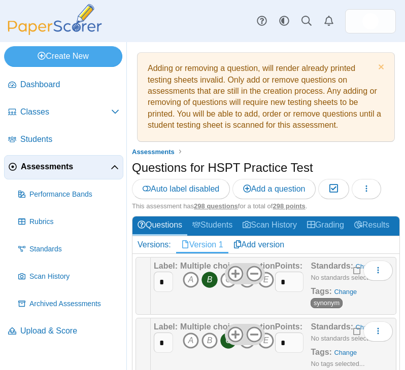
scroll to position [101, 0]
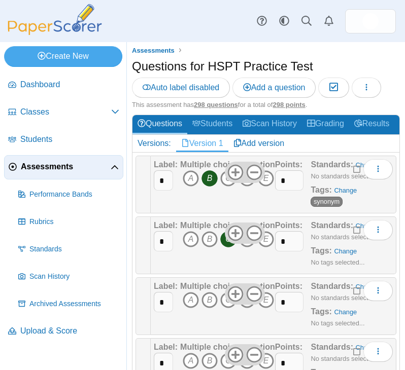
click at [243, 306] on icon "D" at bounding box center [247, 300] width 16 height 16
click at [334, 312] on link "Change" at bounding box center [345, 312] width 23 height 8
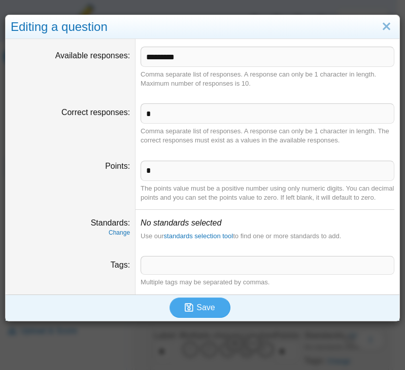
click at [191, 274] on span at bounding box center [267, 265] width 253 height 17
click at [204, 312] on span "Save" at bounding box center [205, 307] width 18 height 9
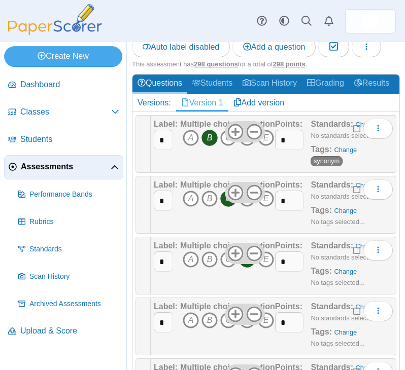
scroll to position [152, 0]
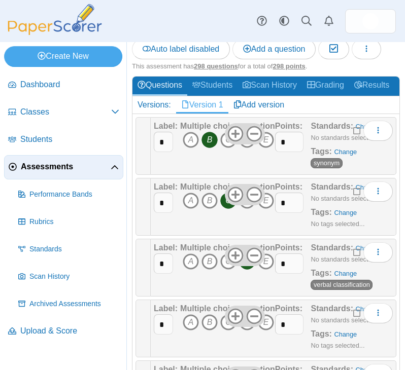
scroll to position [152, 0]
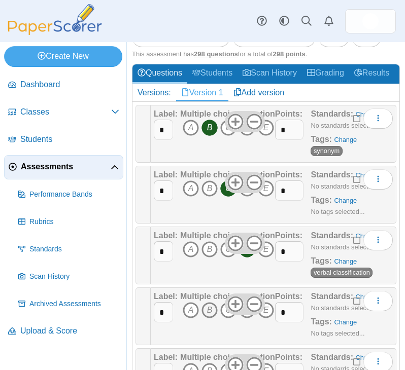
click at [210, 313] on icon "B" at bounding box center [209, 310] width 16 height 16
click at [337, 322] on link "Change" at bounding box center [345, 323] width 23 height 8
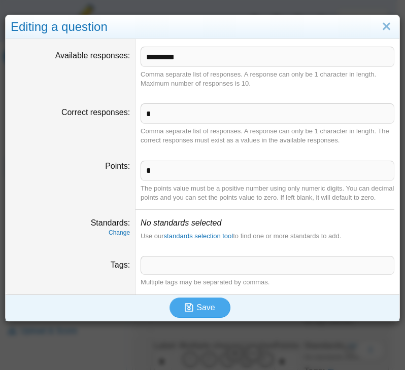
click at [176, 274] on span at bounding box center [267, 265] width 253 height 17
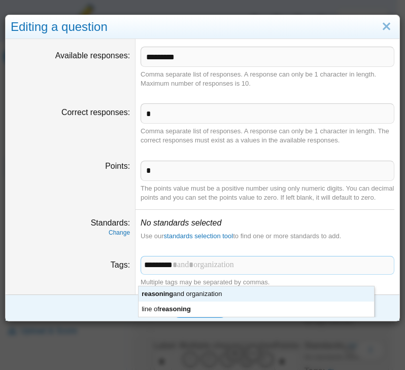
click at [83, 284] on dt "Tags" at bounding box center [71, 272] width 130 height 46
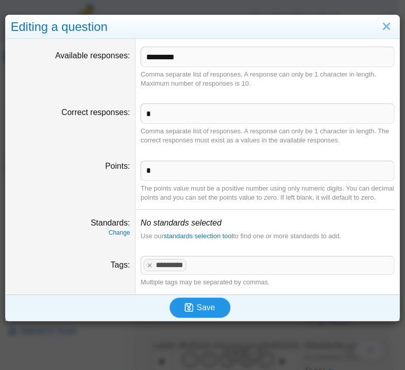
click at [200, 312] on span "Save" at bounding box center [205, 307] width 18 height 9
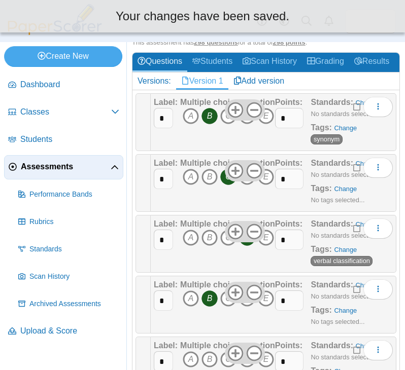
scroll to position [152, 0]
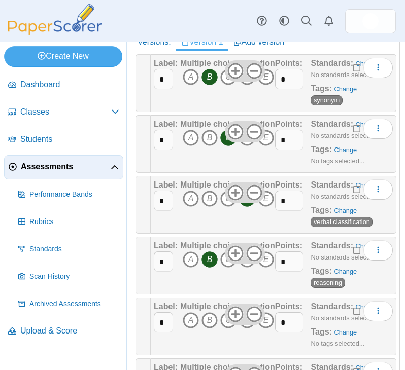
scroll to position [152, 0]
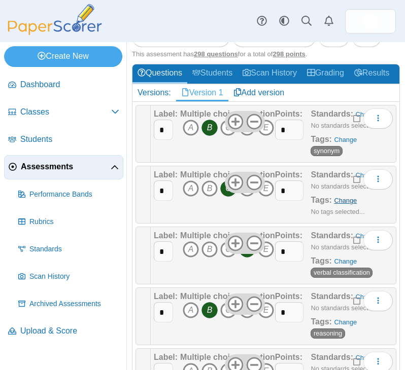
click at [334, 202] on link "Change" at bounding box center [345, 201] width 23 height 8
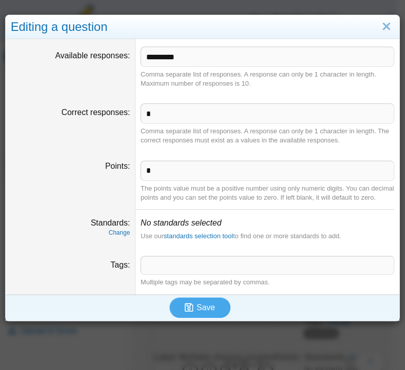
scroll to position [164, 0]
click at [213, 274] on span at bounding box center [267, 265] width 253 height 17
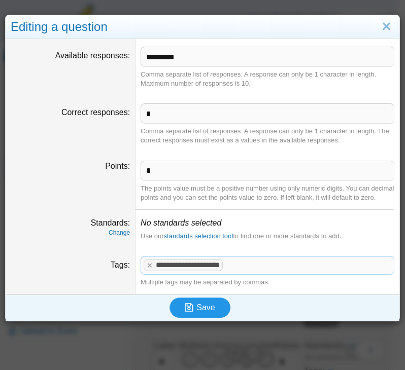
click at [199, 311] on button "Save" at bounding box center [199, 308] width 61 height 20
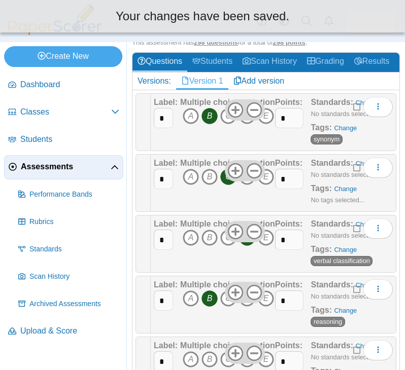
scroll to position [152, 0]
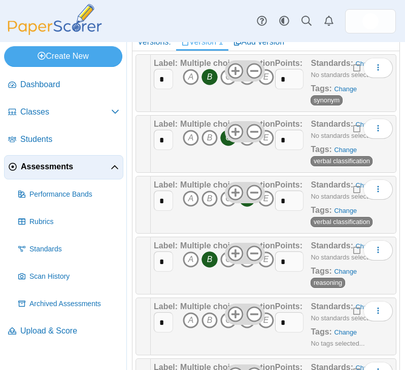
scroll to position [254, 0]
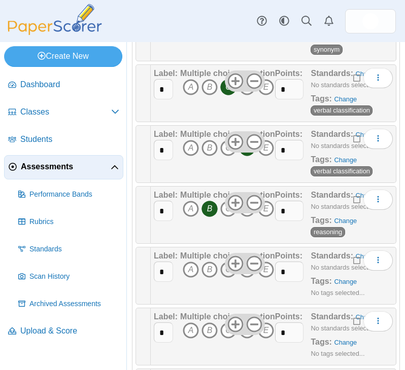
click at [227, 274] on icon "C" at bounding box center [228, 270] width 16 height 16
click at [340, 282] on link "Change" at bounding box center [345, 282] width 23 height 8
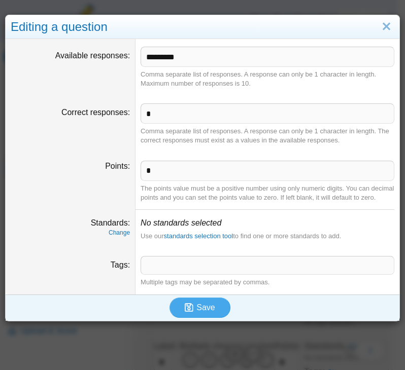
click at [196, 268] on span at bounding box center [267, 265] width 253 height 17
click at [197, 312] on span "Save" at bounding box center [205, 307] width 18 height 9
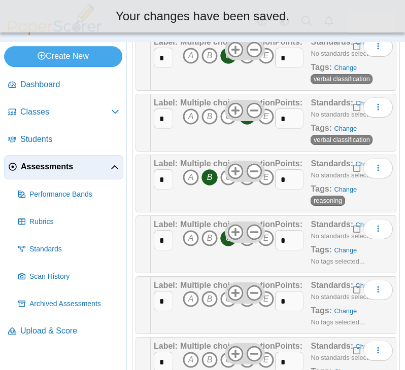
scroll to position [254, 0]
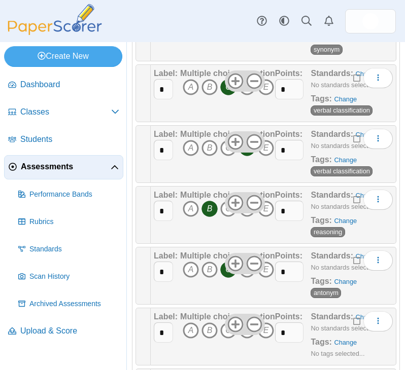
scroll to position [304, 0]
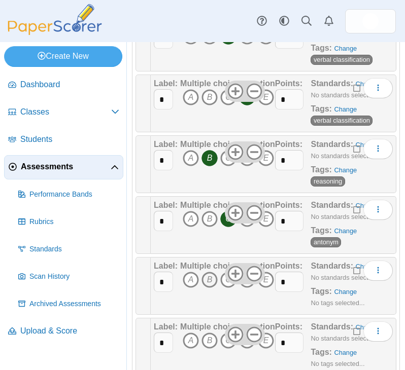
click at [212, 283] on icon "B" at bounding box center [209, 280] width 16 height 16
click at [335, 291] on link "Change" at bounding box center [345, 292] width 23 height 8
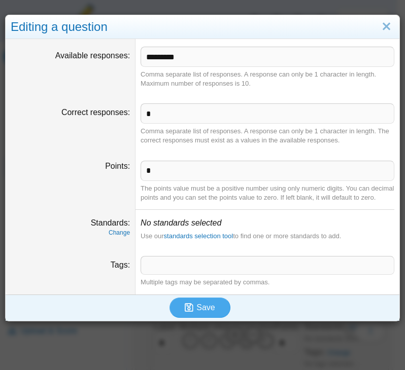
scroll to position [336, 0]
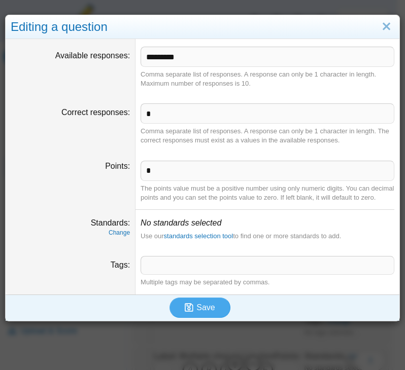
click at [217, 274] on span at bounding box center [267, 265] width 253 height 17
click at [211, 314] on button "Save" at bounding box center [199, 308] width 61 height 20
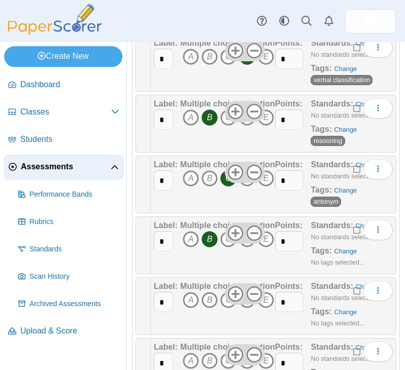
scroll to position [355, 0]
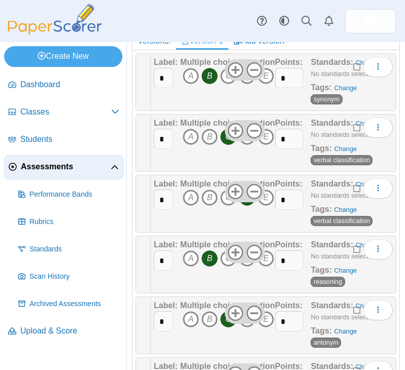
scroll to position [304, 0]
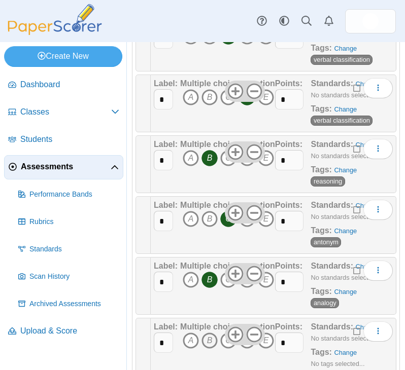
click at [207, 336] on icon "B" at bounding box center [209, 341] width 16 height 16
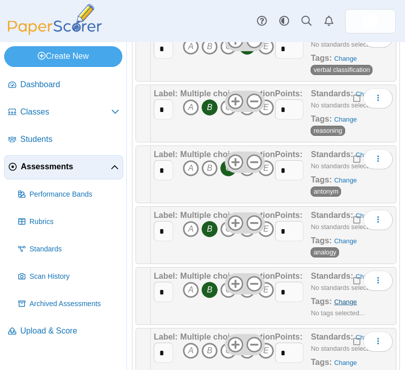
click at [336, 303] on link "Change" at bounding box center [345, 302] width 23 height 8
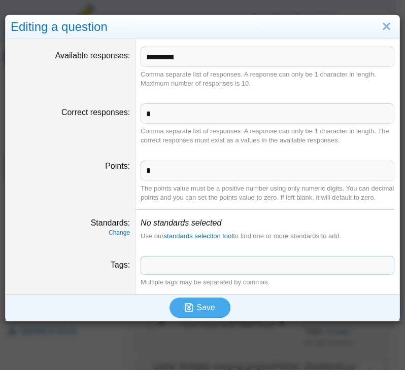
click at [237, 274] on span at bounding box center [267, 265] width 253 height 17
click at [194, 318] on button "Save" at bounding box center [199, 308] width 61 height 20
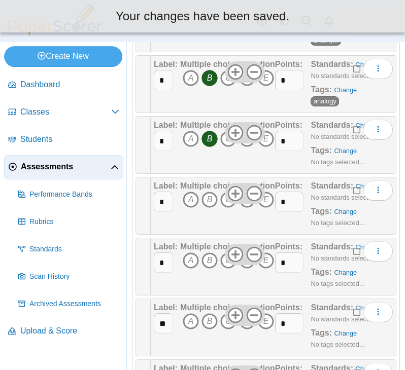
scroll to position [507, 0]
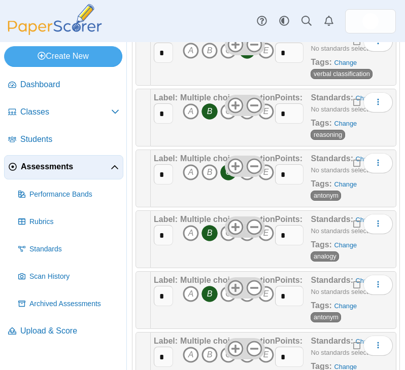
scroll to position [406, 0]
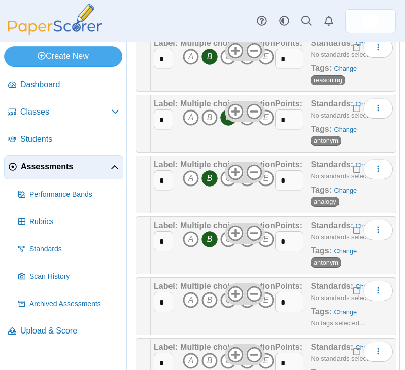
click at [225, 306] on icon "C" at bounding box center [228, 300] width 16 height 16
click at [337, 313] on link "Change" at bounding box center [345, 312] width 23 height 8
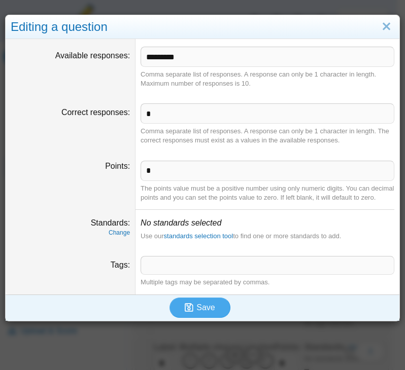
scroll to position [437, 0]
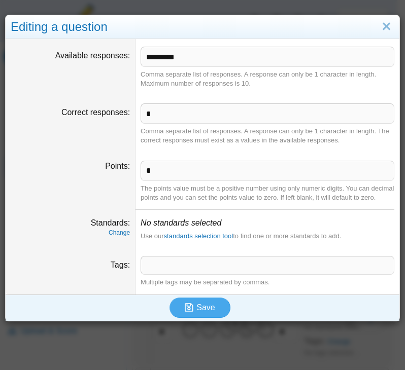
click at [217, 274] on span at bounding box center [267, 265] width 253 height 17
click at [202, 311] on button "Save" at bounding box center [199, 308] width 61 height 20
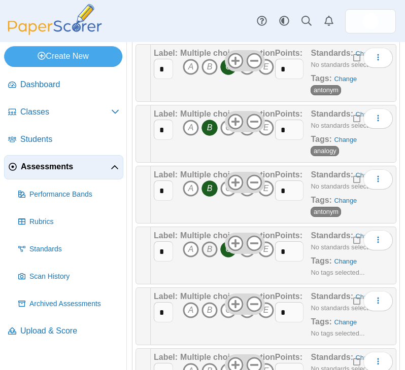
scroll to position [507, 0]
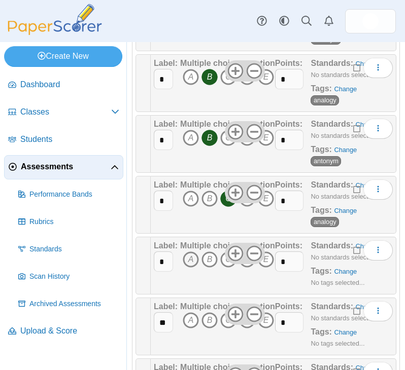
click at [192, 262] on icon "A" at bounding box center [191, 260] width 16 height 16
click at [334, 272] on link "Change" at bounding box center [345, 272] width 23 height 8
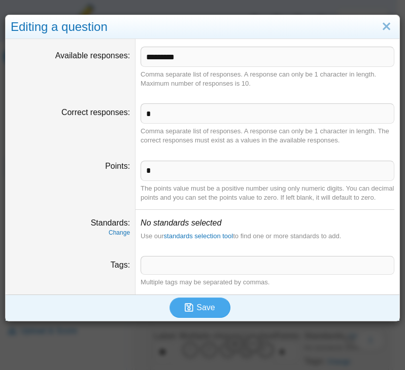
click at [201, 274] on span at bounding box center [267, 265] width 253 height 17
click at [199, 312] on span "Save" at bounding box center [205, 307] width 18 height 9
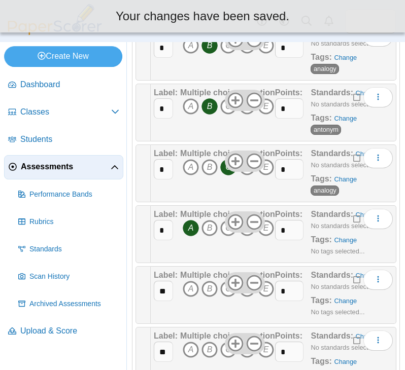
scroll to position [507, 0]
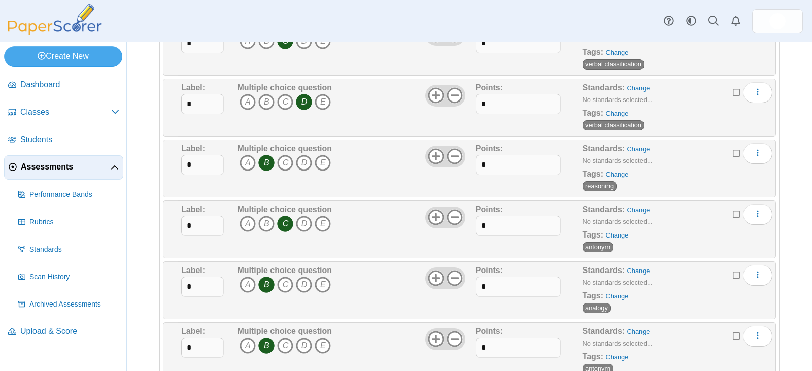
scroll to position [355, 0]
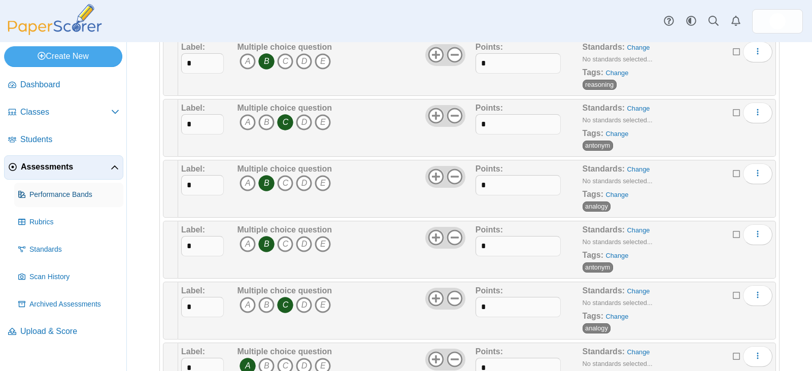
click at [73, 194] on span "Performance Bands" at bounding box center [74, 195] width 90 height 10
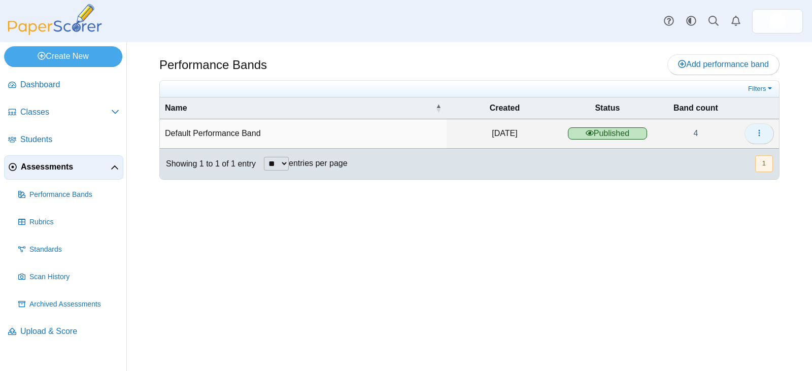
click at [752, 135] on button "button" at bounding box center [758, 133] width 29 height 20
click at [722, 157] on link "Details" at bounding box center [713, 156] width 122 height 15
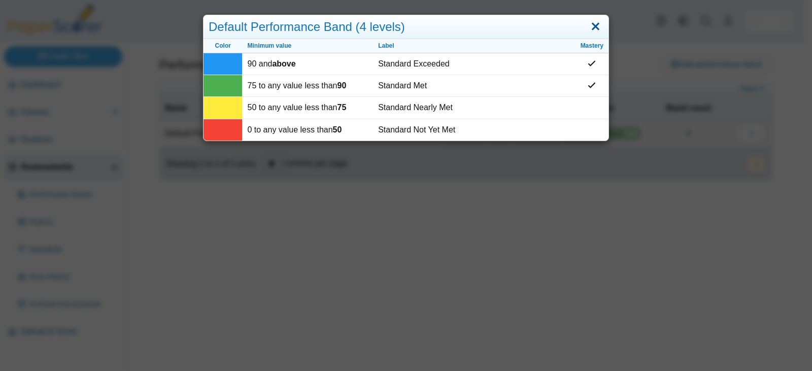
click at [593, 26] on link "Close" at bounding box center [596, 26] width 16 height 17
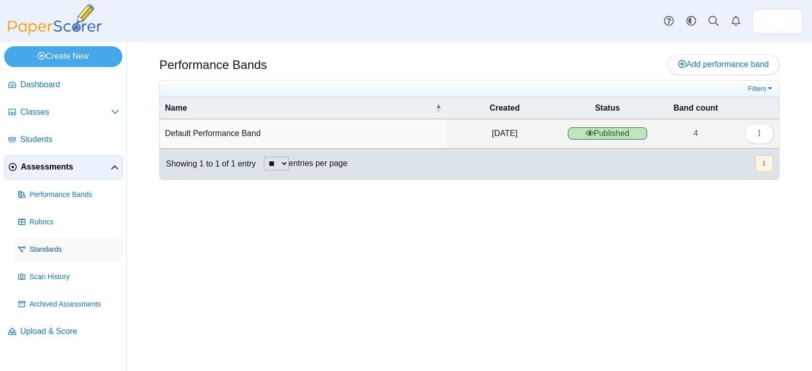
click at [76, 252] on span "Standards" at bounding box center [74, 250] width 90 height 10
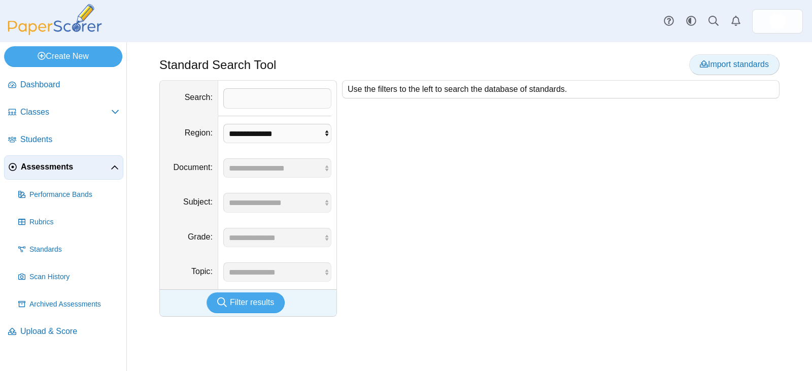
click at [724, 66] on span "Import standards" at bounding box center [734, 64] width 69 height 9
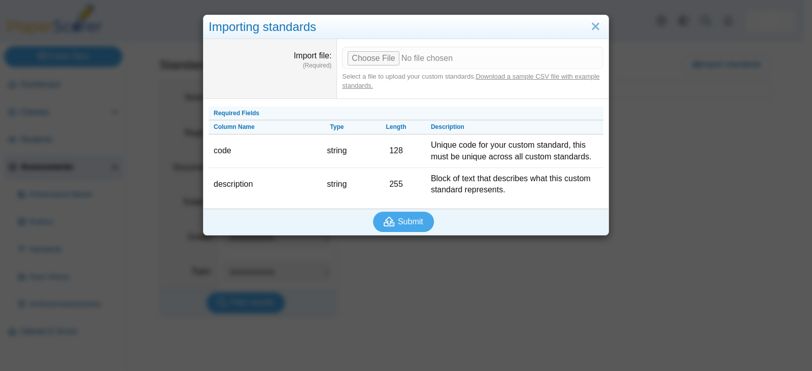
click at [350, 86] on link "Download a sample CSV file with example standards." at bounding box center [470, 81] width 257 height 17
click at [431, 274] on div "Importing standards Import file (Required) Select a file to upload your custom …" at bounding box center [406, 185] width 812 height 371
